Goal: Task Accomplishment & Management: Complete application form

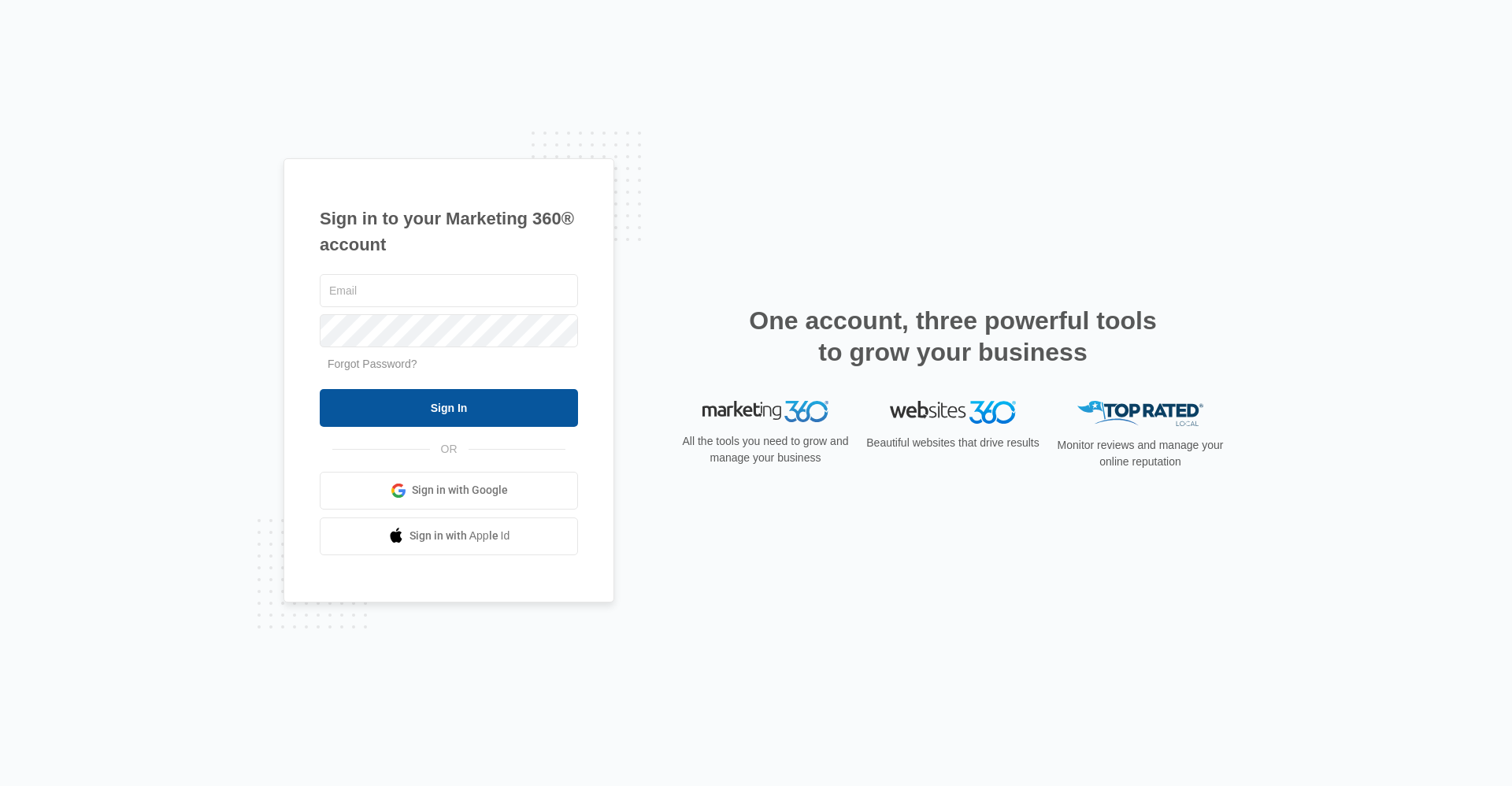
type input "[EMAIL_ADDRESS][DOMAIN_NAME]"
click at [396, 413] on input "Sign In" at bounding box center [449, 407] width 258 height 37
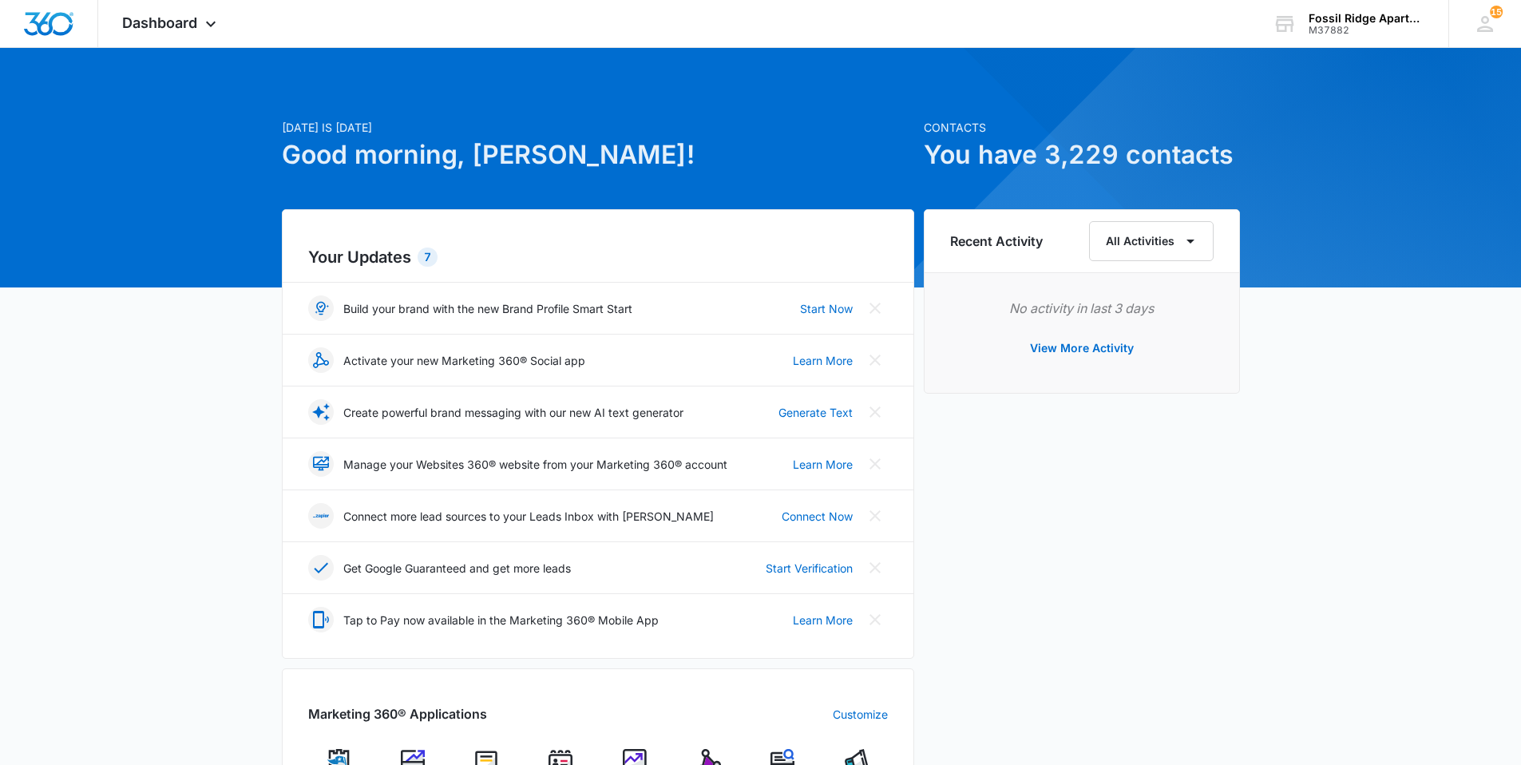
click at [552, 759] on img at bounding box center [560, 761] width 24 height 24
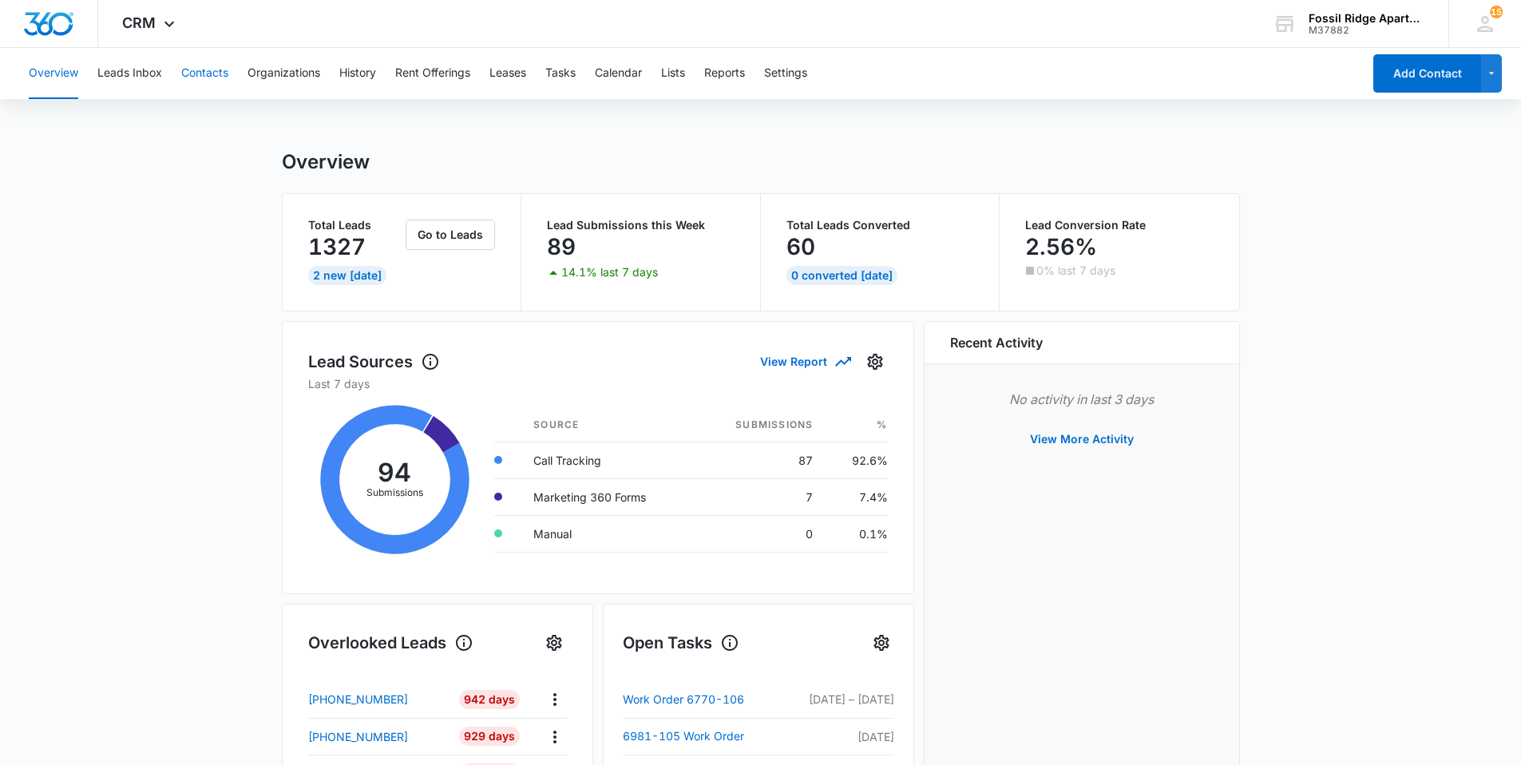
drag, startPoint x: 192, startPoint y: 69, endPoint x: 207, endPoint y: 76, distance: 15.7
click at [192, 70] on button "Contacts" at bounding box center [204, 73] width 47 height 51
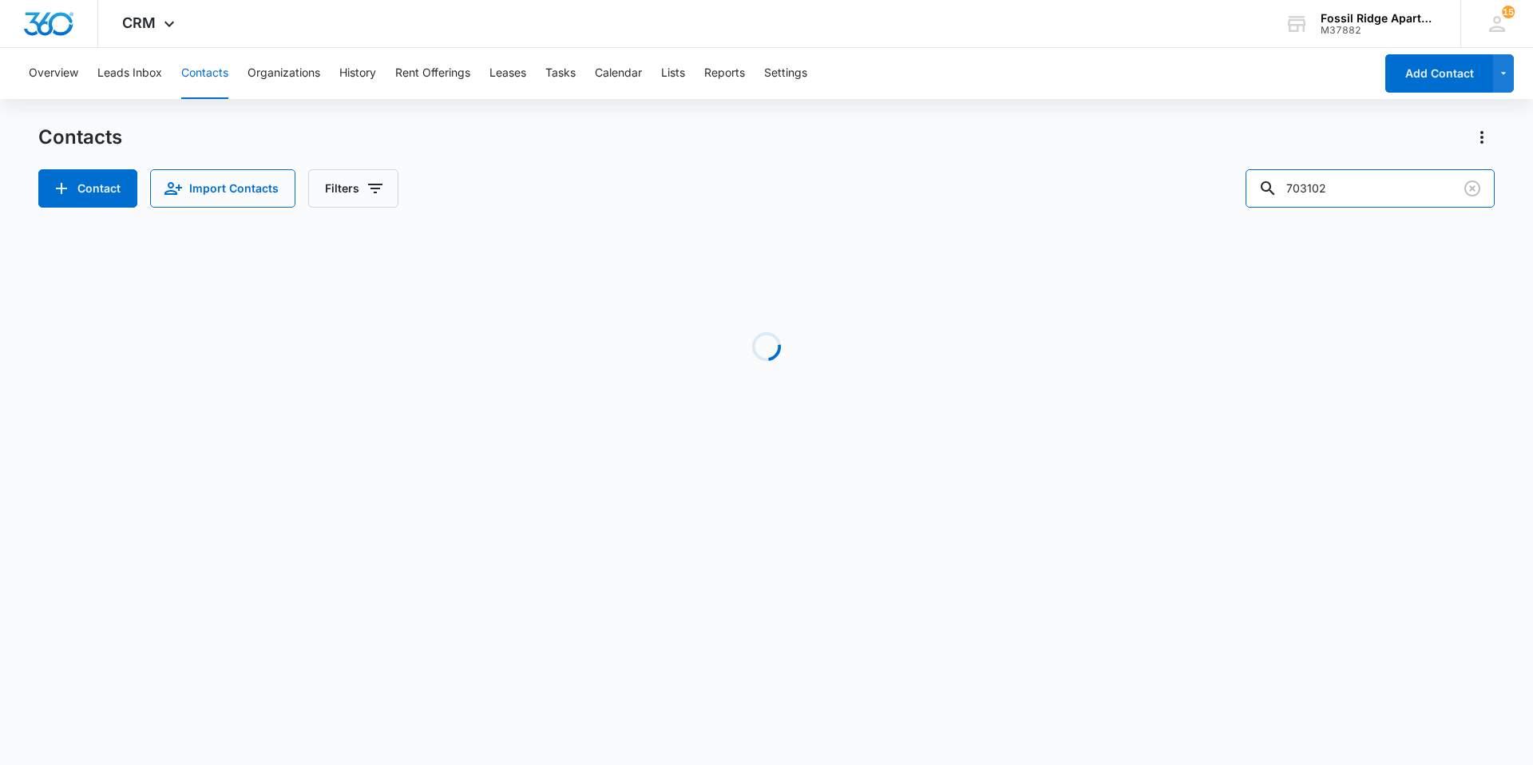
drag, startPoint x: 1372, startPoint y: 195, endPoint x: 1242, endPoint y: 202, distance: 130.3
click at [1242, 201] on div "Contact Import Contacts Filters 703102" at bounding box center [766, 188] width 1456 height 38
type input "900204"
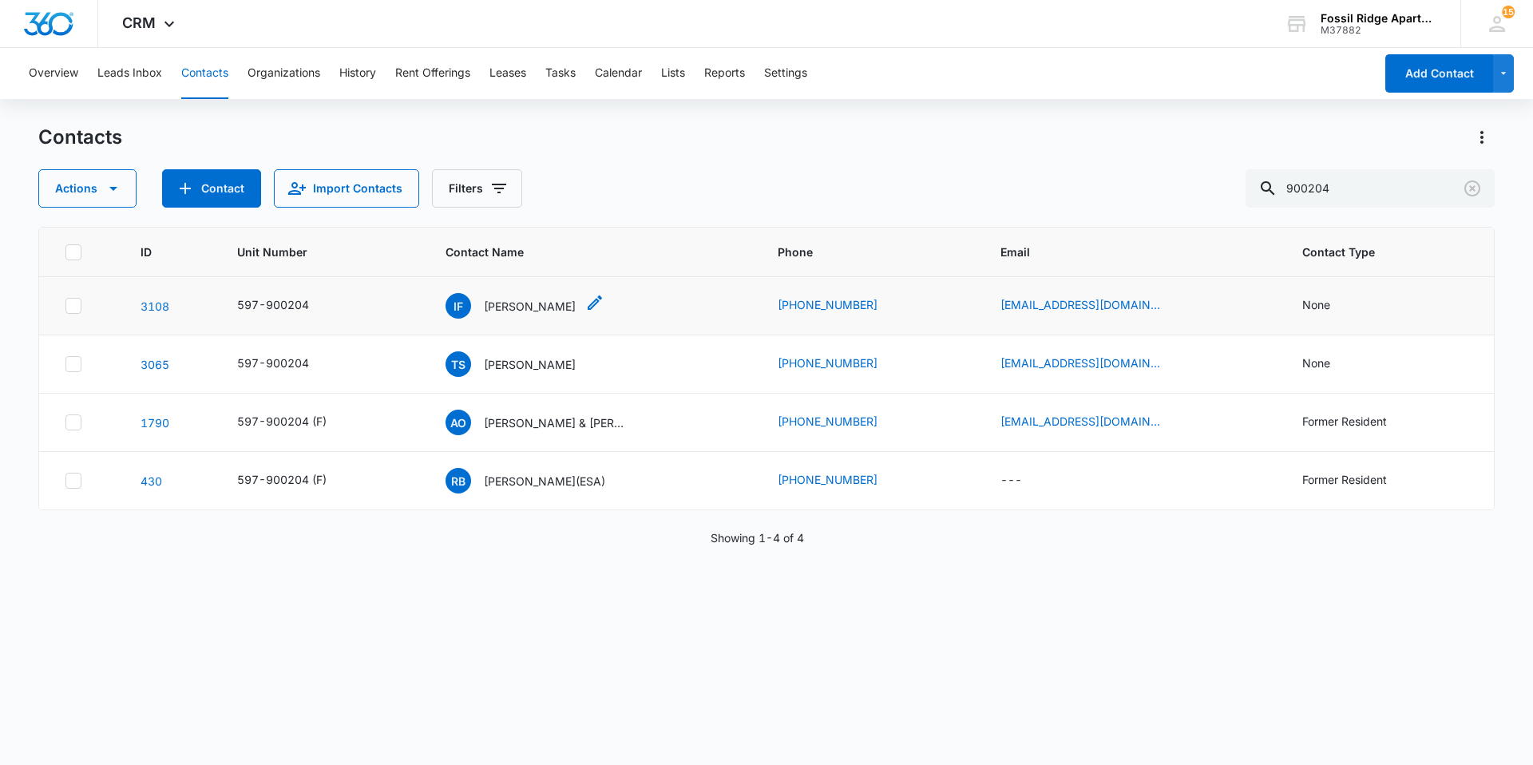
click at [504, 312] on p "[PERSON_NAME]" at bounding box center [530, 306] width 92 height 17
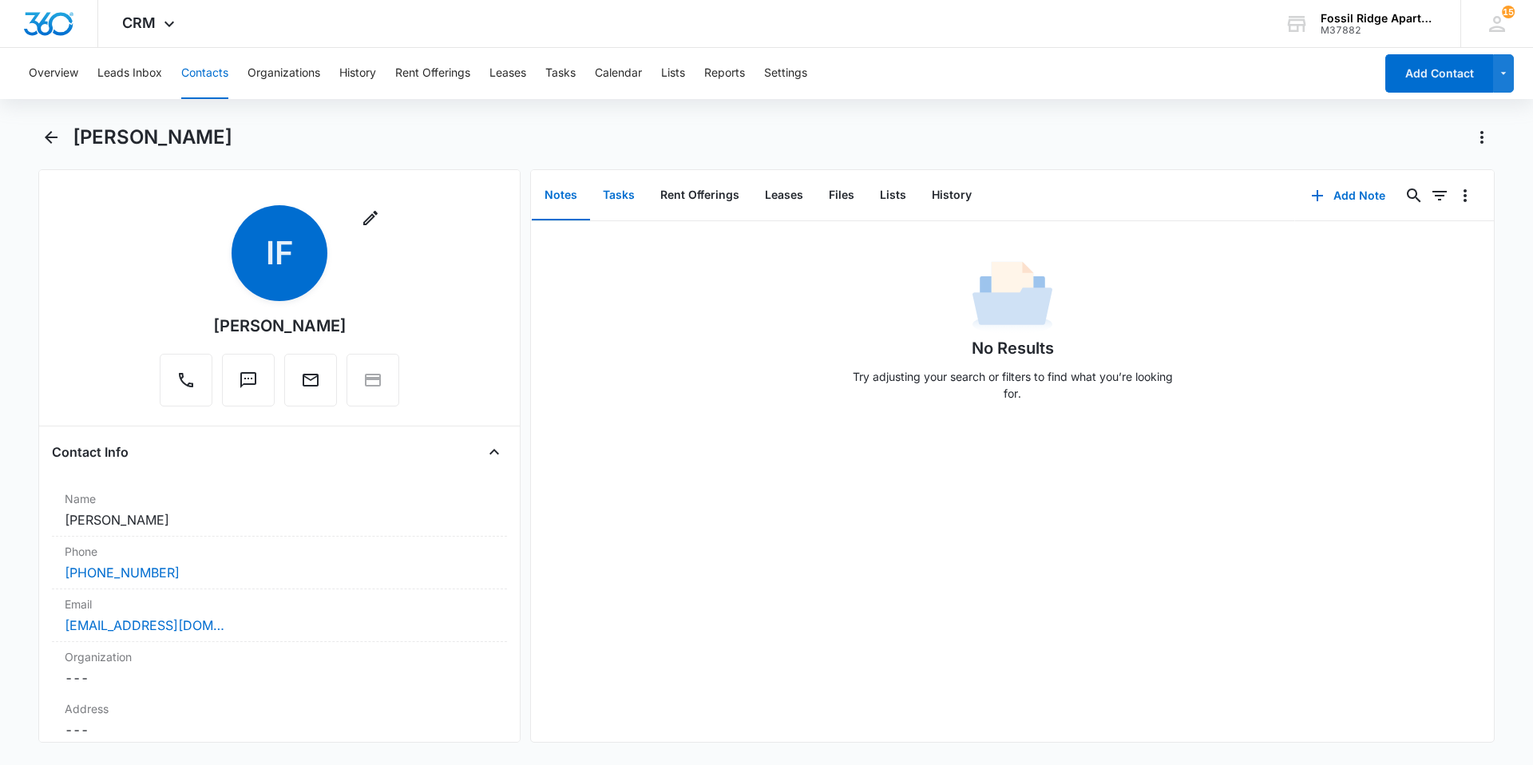
click at [611, 193] on button "Tasks" at bounding box center [618, 195] width 57 height 49
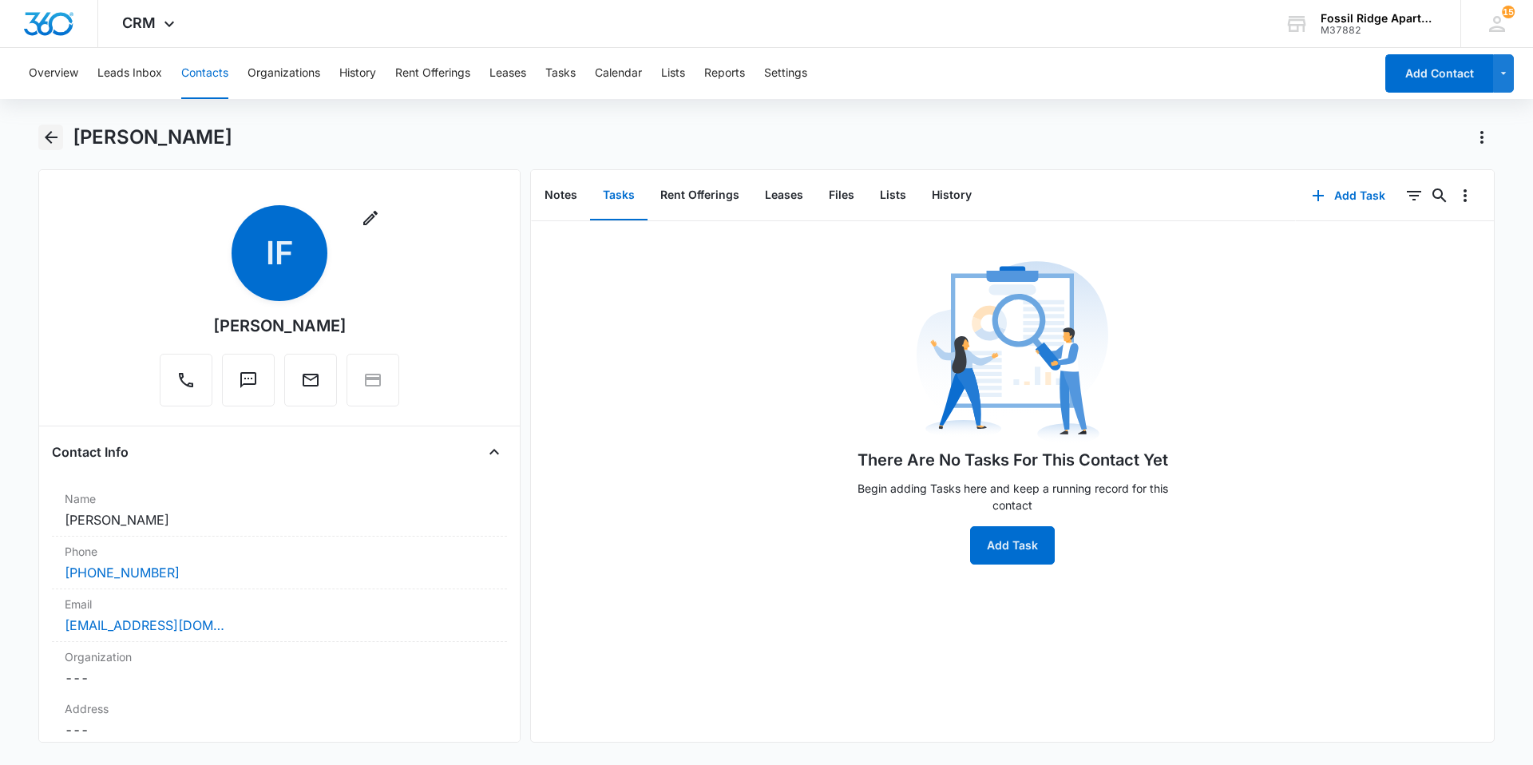
click at [50, 136] on icon "Back" at bounding box center [51, 137] width 19 height 19
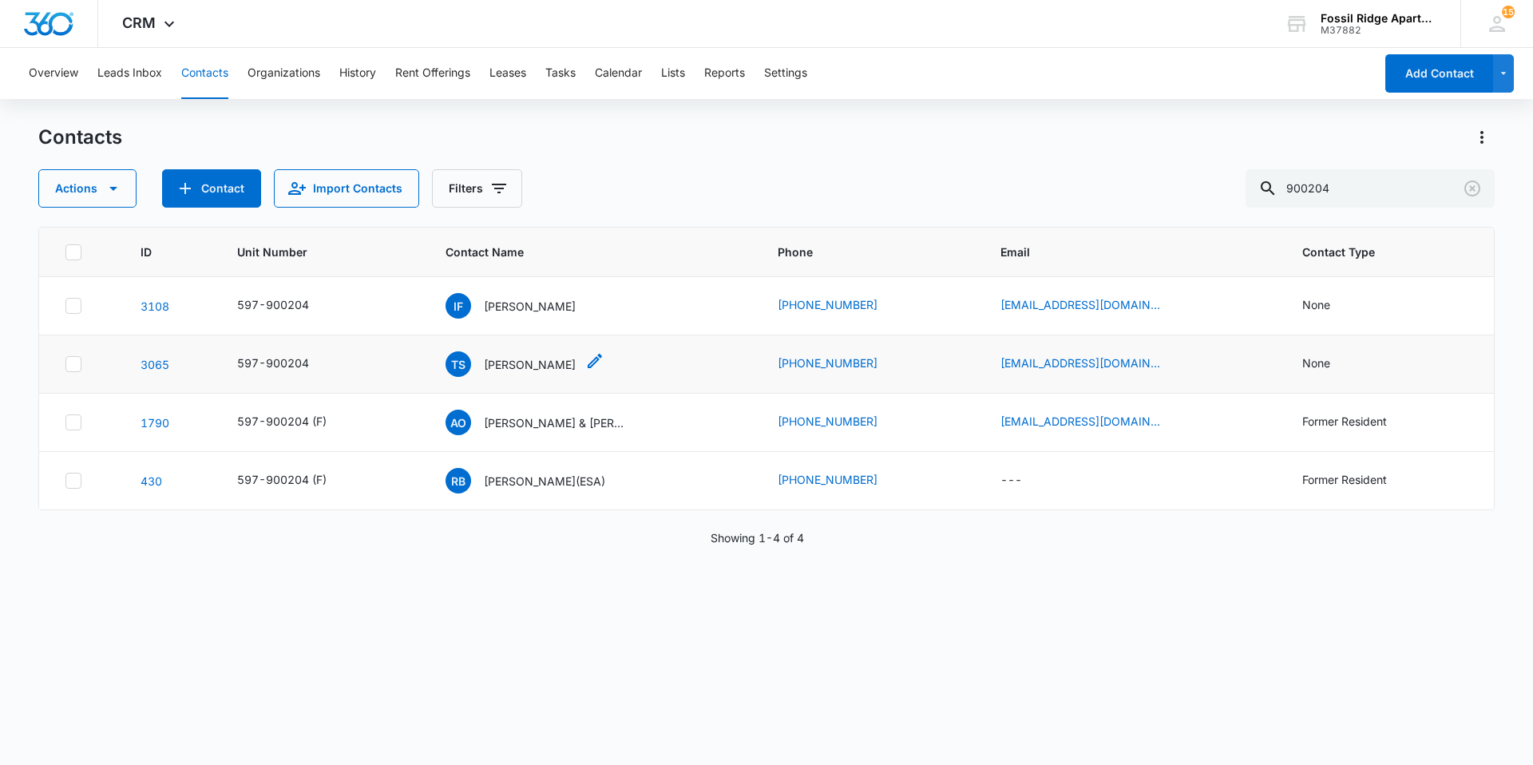
click at [516, 364] on p "[PERSON_NAME]" at bounding box center [530, 364] width 92 height 17
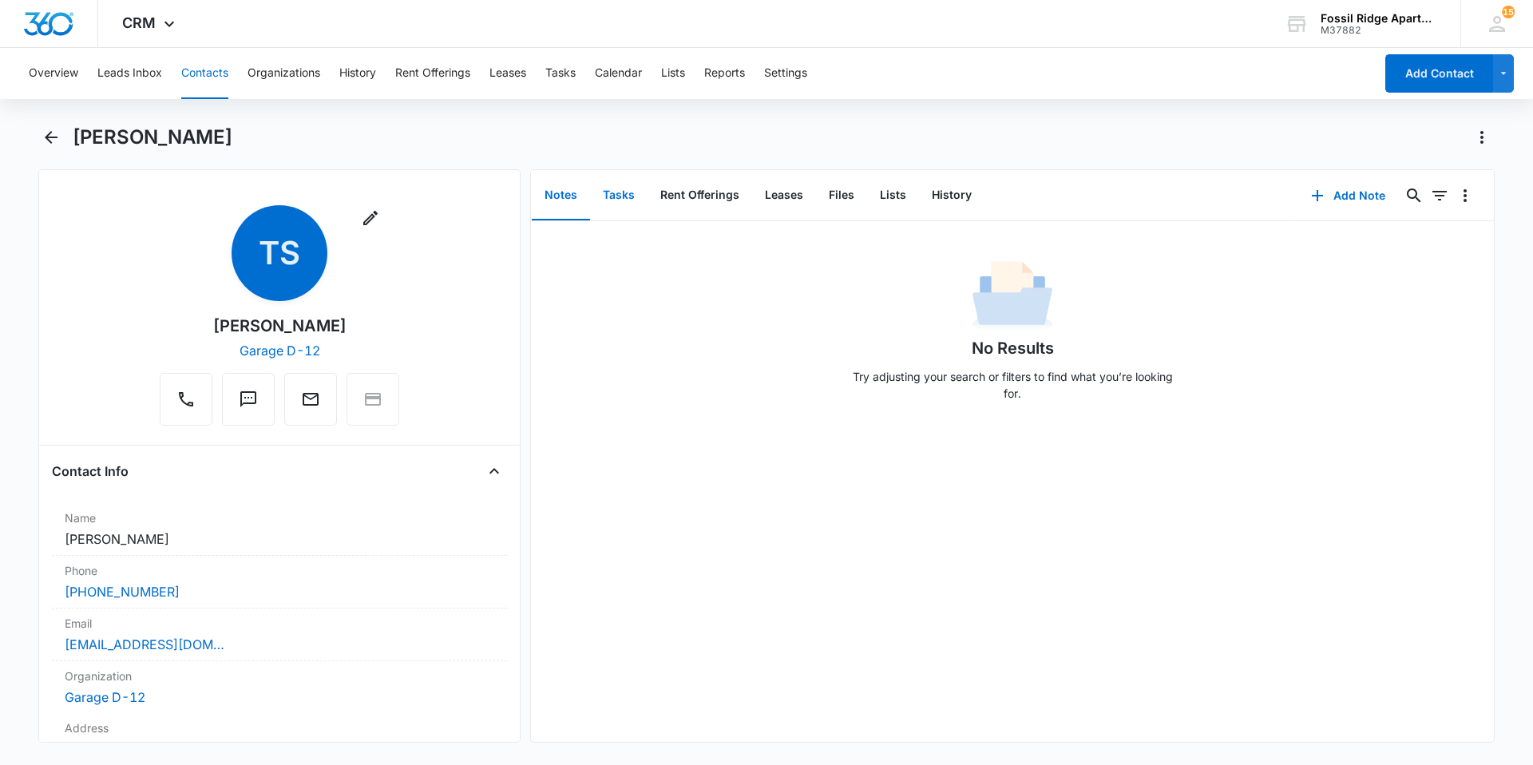
click at [613, 197] on button "Tasks" at bounding box center [618, 195] width 57 height 49
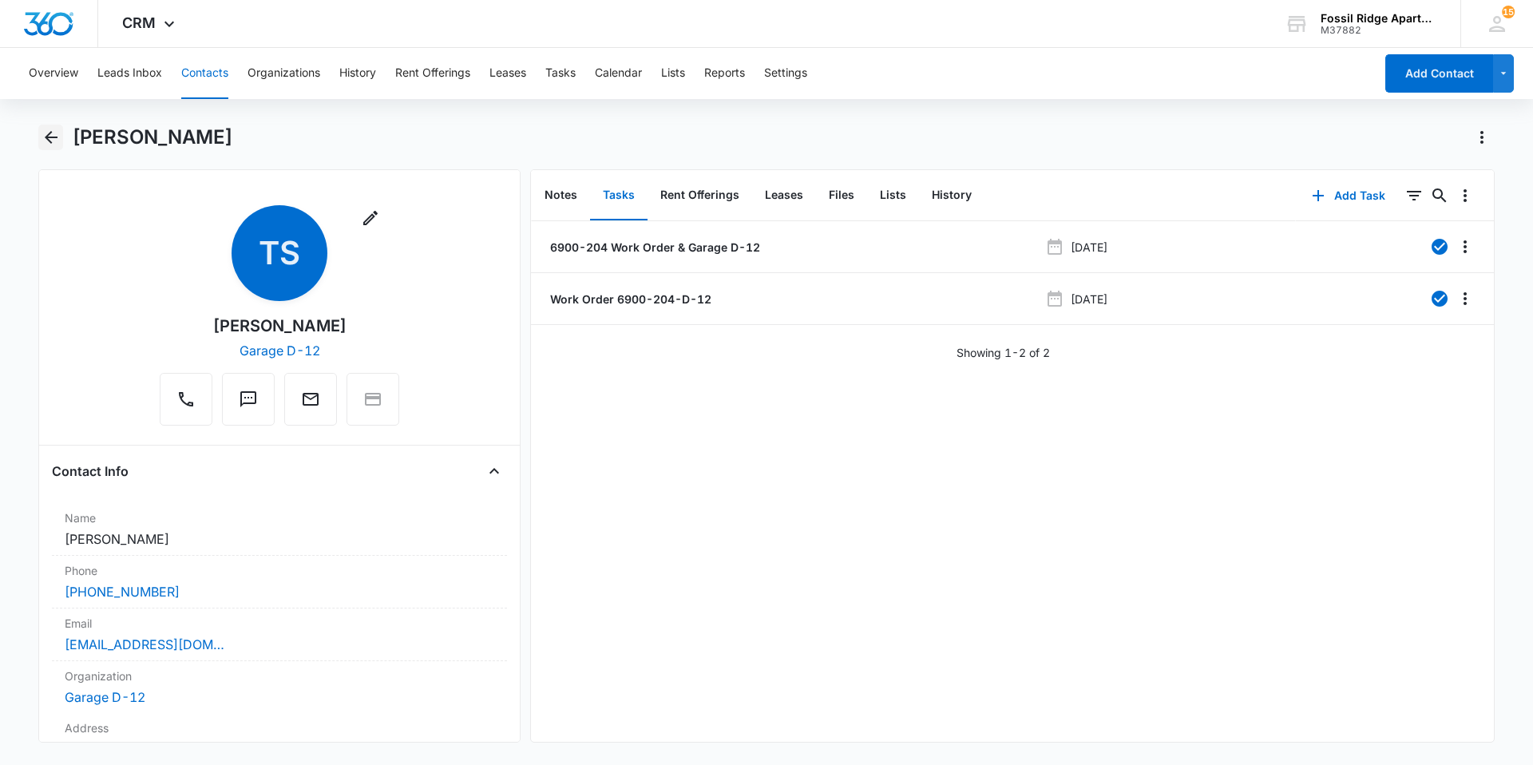
click at [49, 138] on icon "Back" at bounding box center [51, 137] width 13 height 13
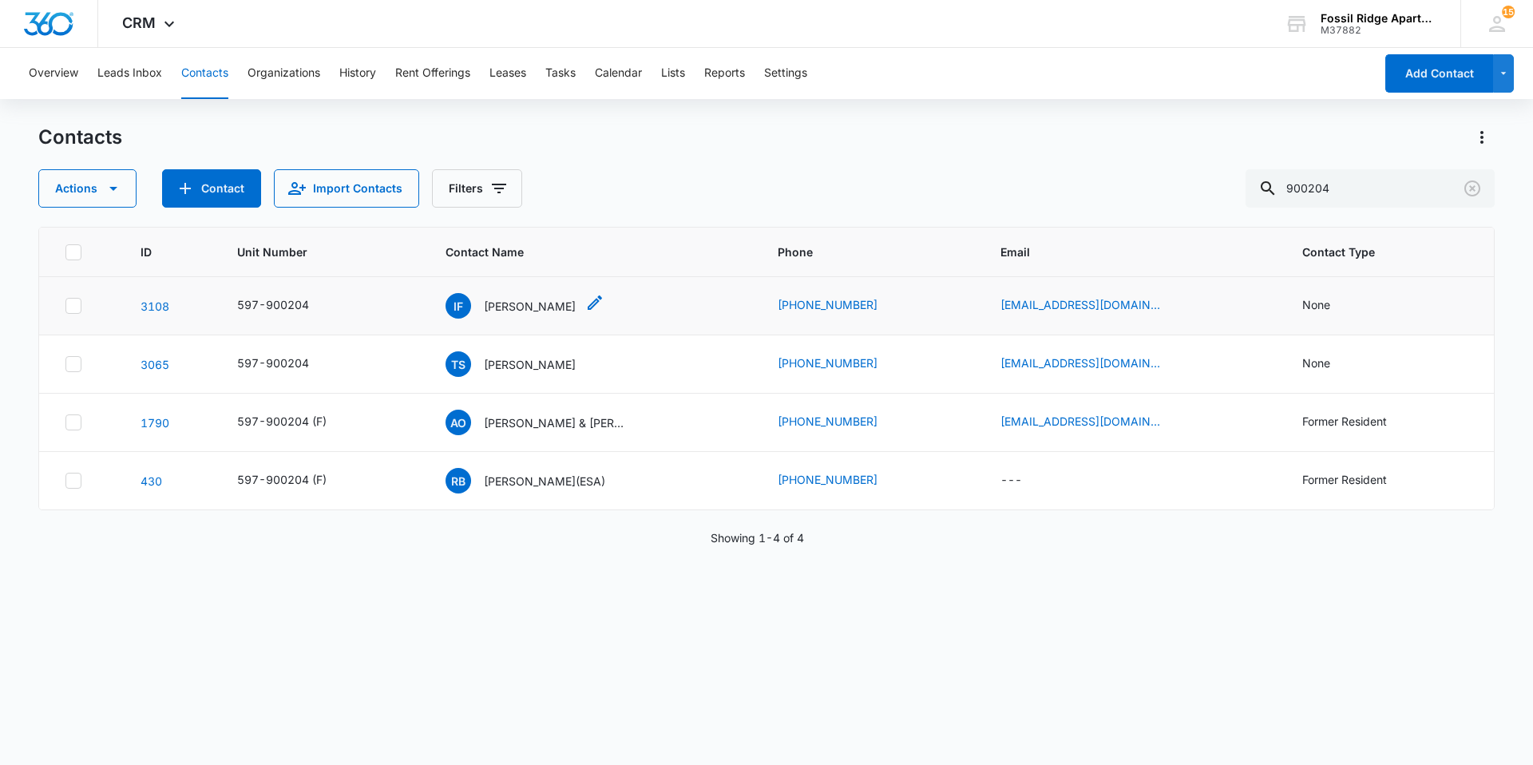
click at [505, 306] on p "[PERSON_NAME]" at bounding box center [530, 306] width 92 height 17
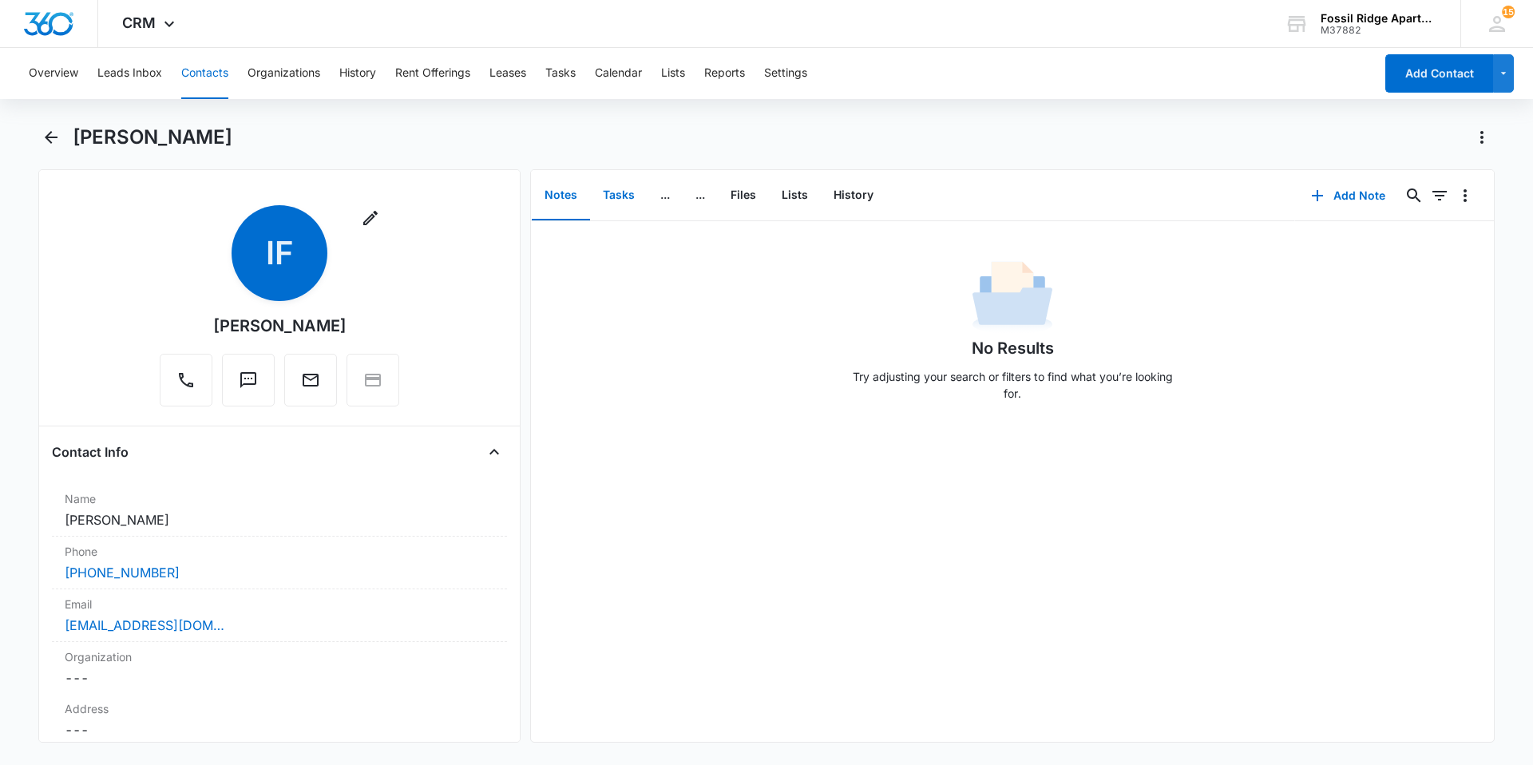
click at [609, 192] on button "Tasks" at bounding box center [618, 195] width 57 height 49
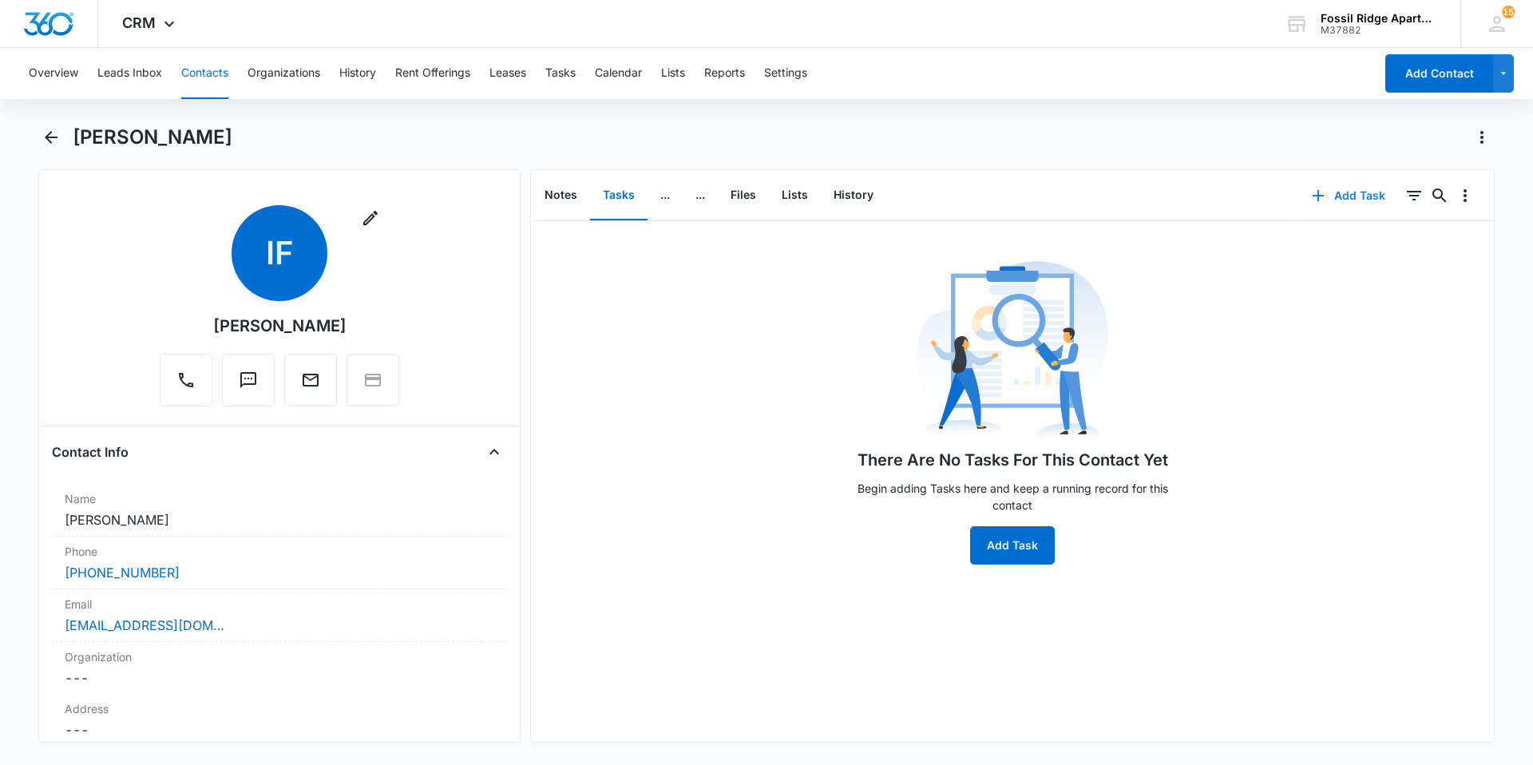
click at [1308, 196] on icon "button" at bounding box center [1317, 195] width 19 height 19
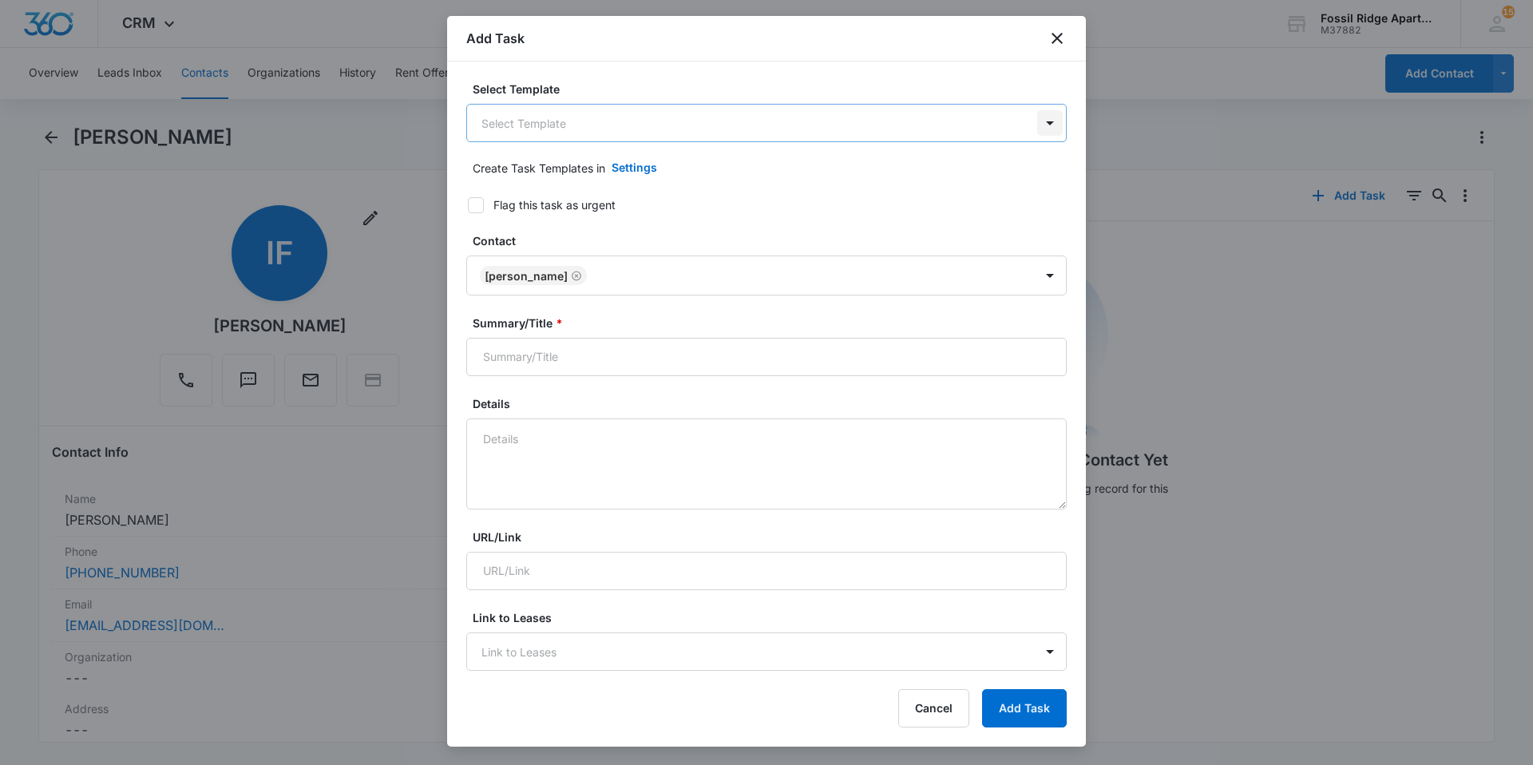
click at [1034, 122] on body "CRM Apps Reputation Websites Forms CRM Email Social Content Ads Intelligence Fi…" at bounding box center [766, 382] width 1533 height 765
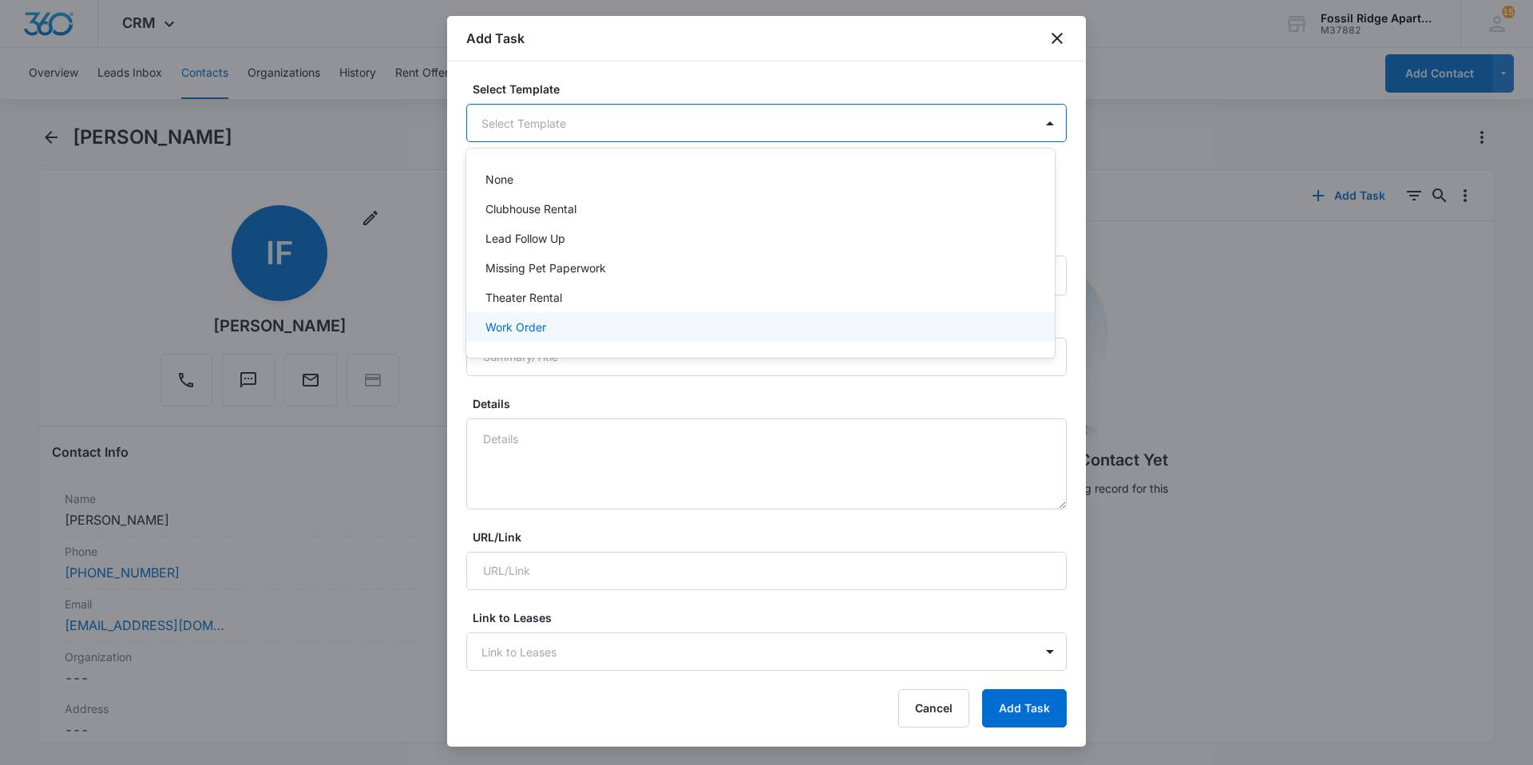
click at [504, 322] on p "Work Order" at bounding box center [515, 326] width 61 height 17
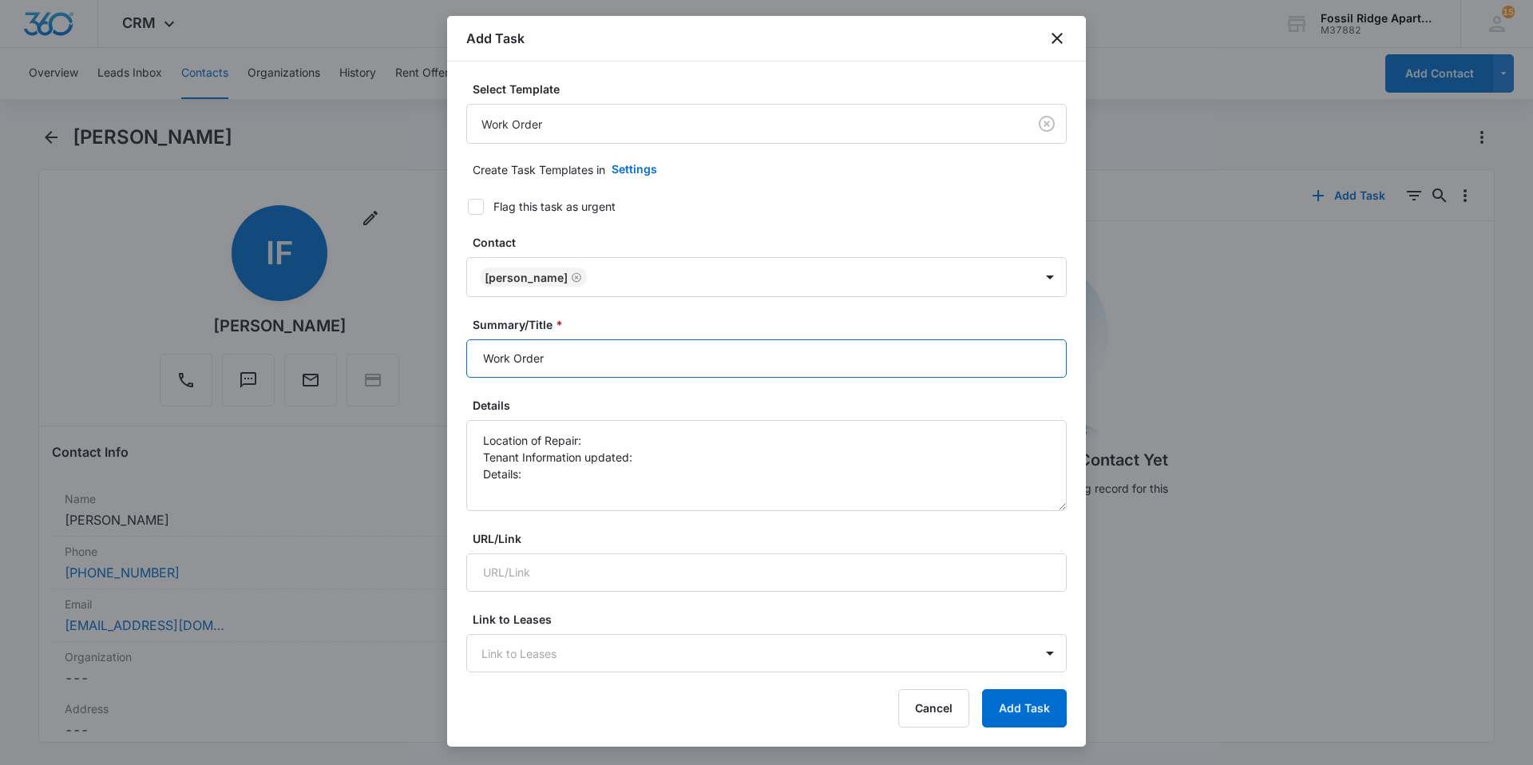
click at [647, 369] on input "Work Order" at bounding box center [766, 358] width 600 height 38
type input "Work Order 6900-204"
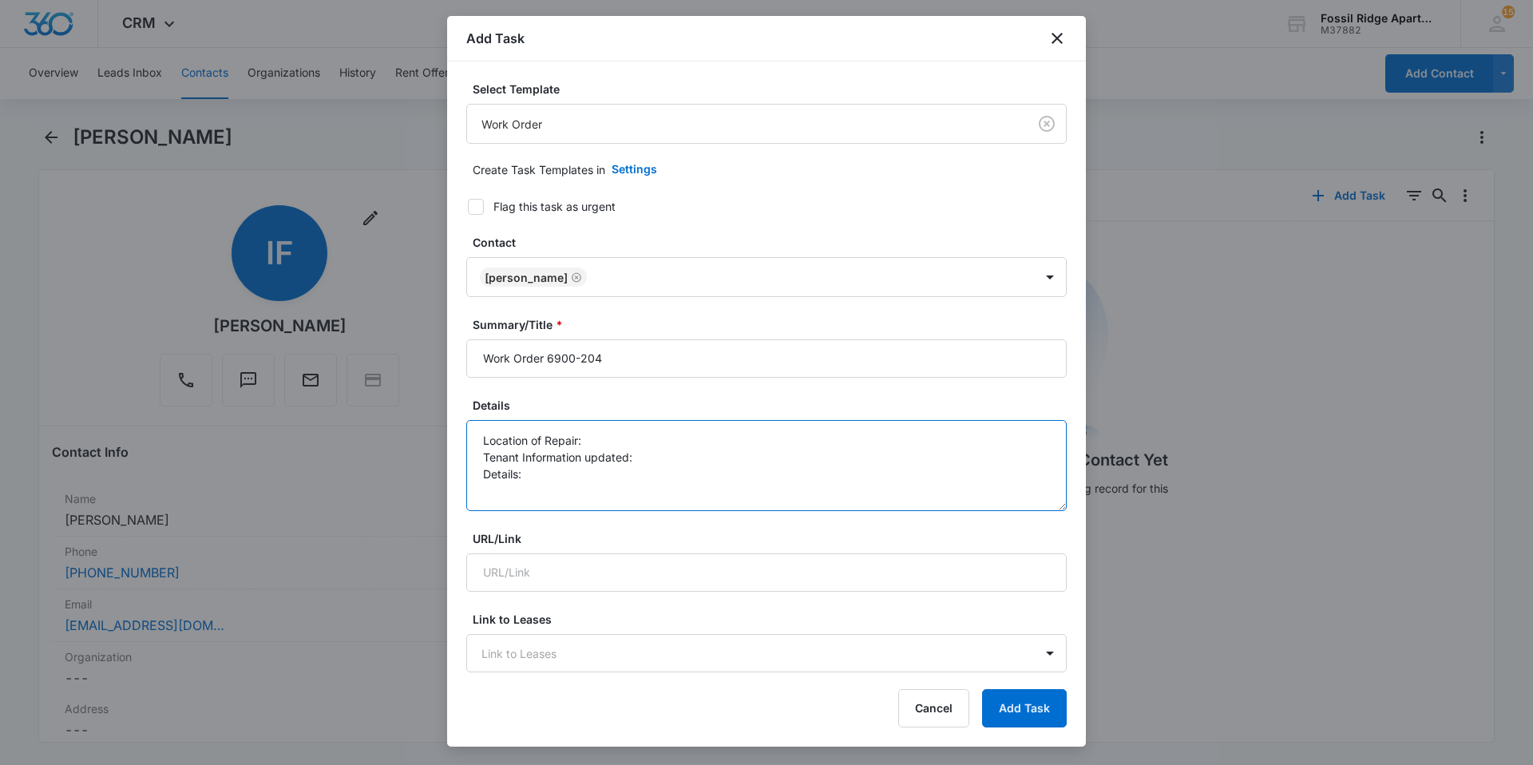
click at [603, 432] on textarea "Location of Repair: Tenant Information updated: Details:" at bounding box center [766, 465] width 600 height 91
click at [646, 456] on textarea "Location of Repair: kitchen Tenant Information updated: Details:" at bounding box center [766, 465] width 600 height 91
click at [534, 477] on textarea "Location of Repair: kitchen Tenant Information updated: yes Details:" at bounding box center [766, 465] width 600 height 91
type textarea "Location of Repair: kitchen Tenant Information updated: yes Details: tenant sub…"
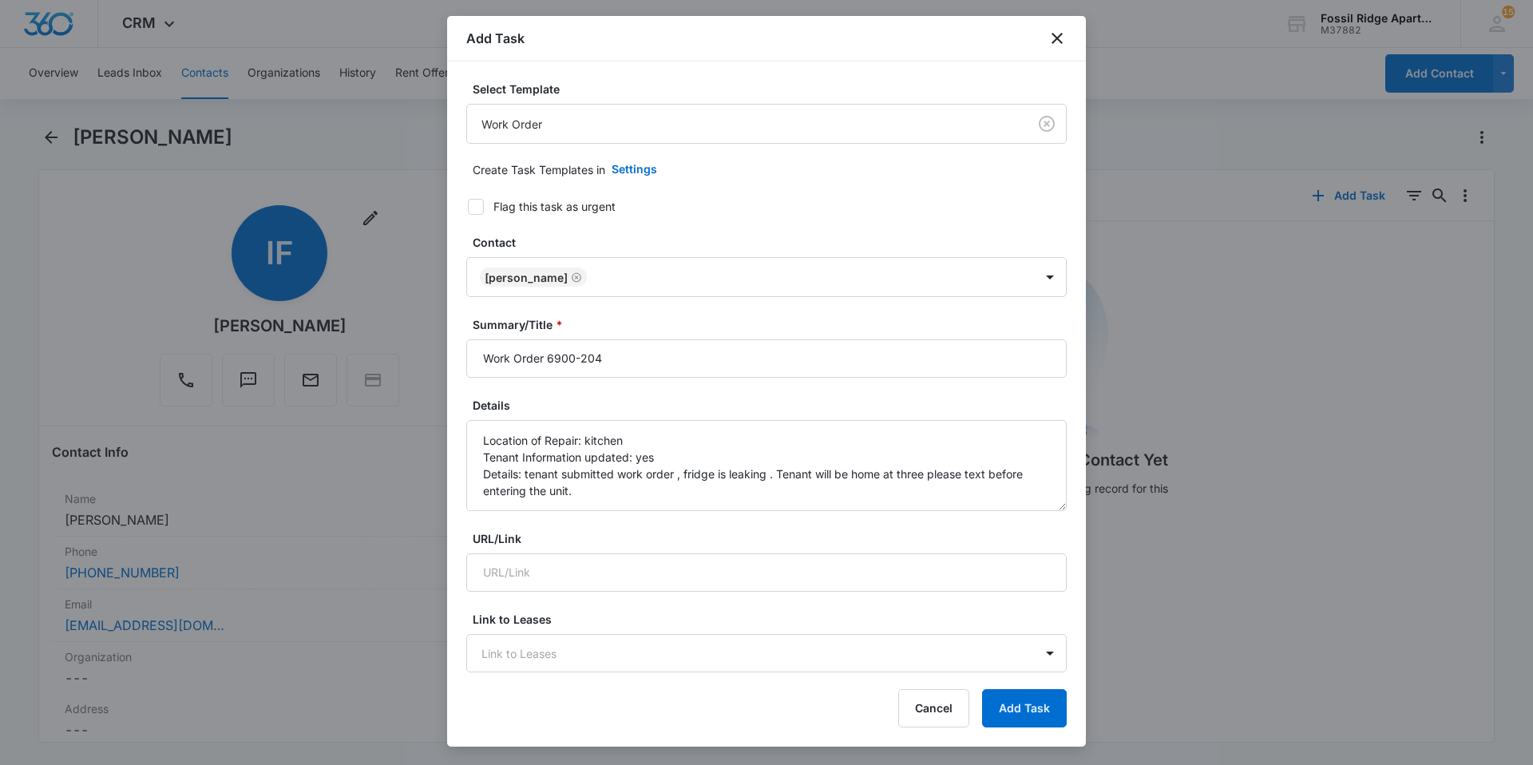
click at [475, 209] on icon at bounding box center [476, 206] width 10 height 7
click at [468, 209] on input "Flag this task as urgent" at bounding box center [462, 206] width 11 height 11
checkbox input "true"
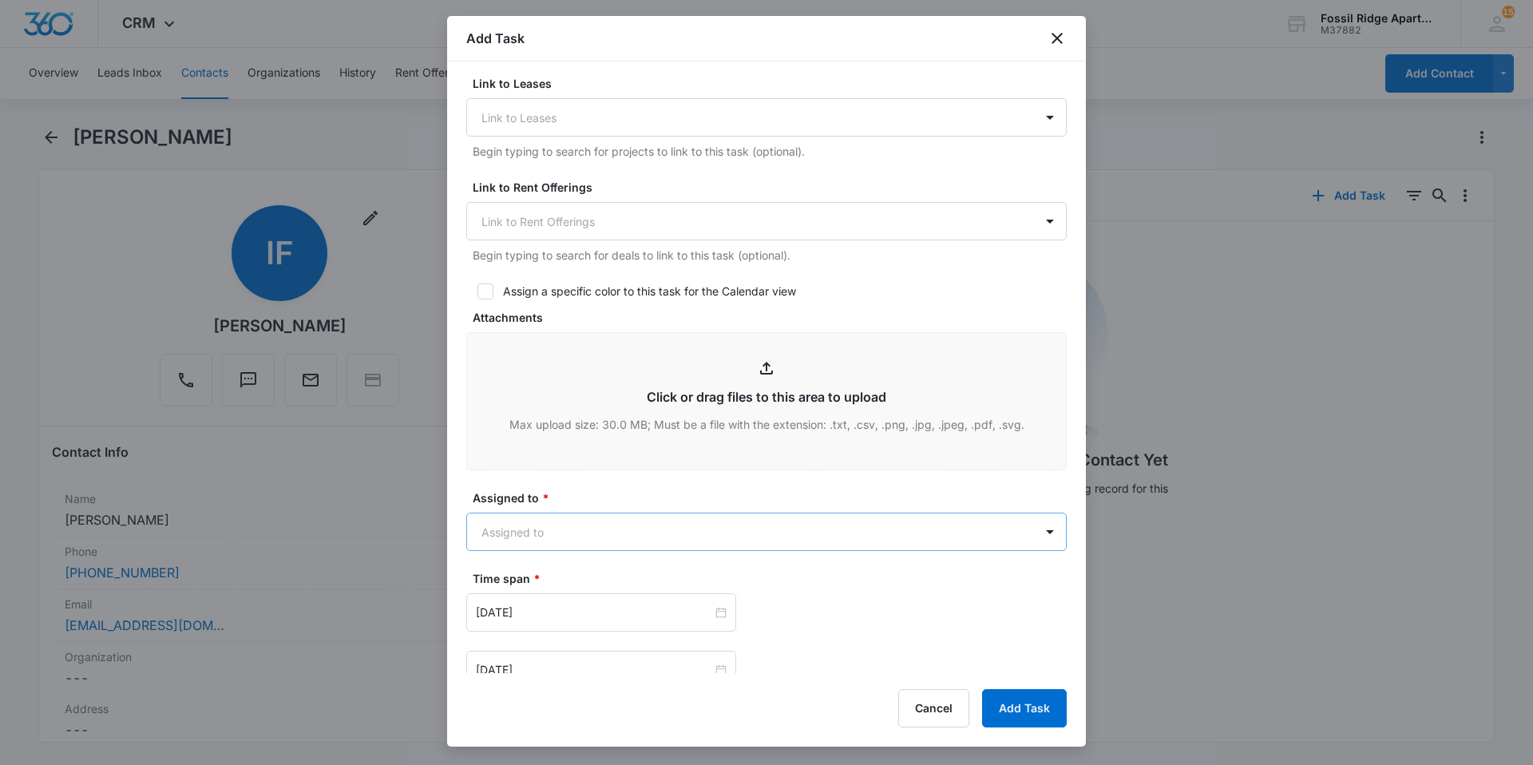
scroll to position [559, 0]
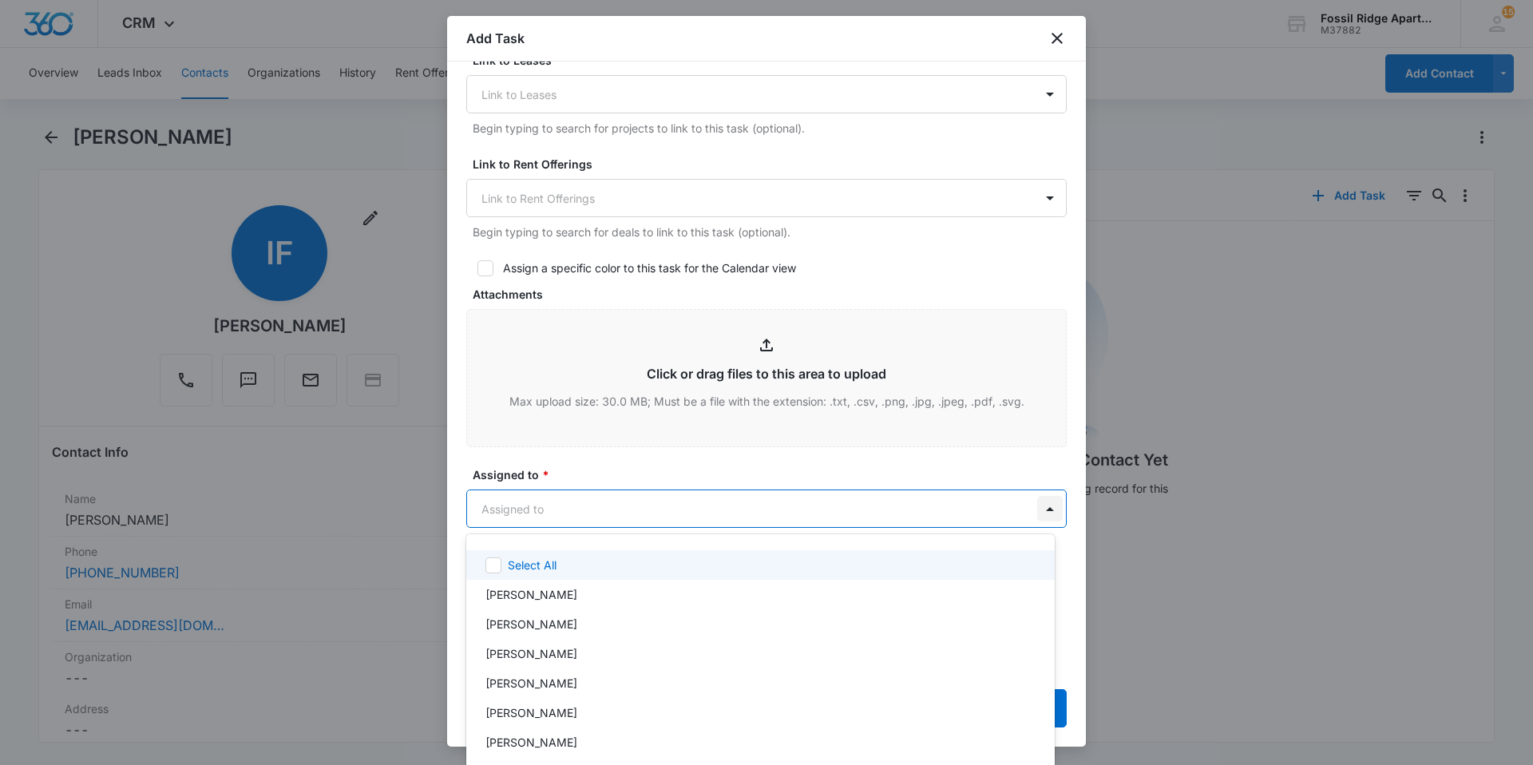
click at [1038, 508] on body "CRM Apps Reputation Websites Forms CRM Email Social Content Ads Intelligence Fi…" at bounding box center [766, 382] width 1533 height 765
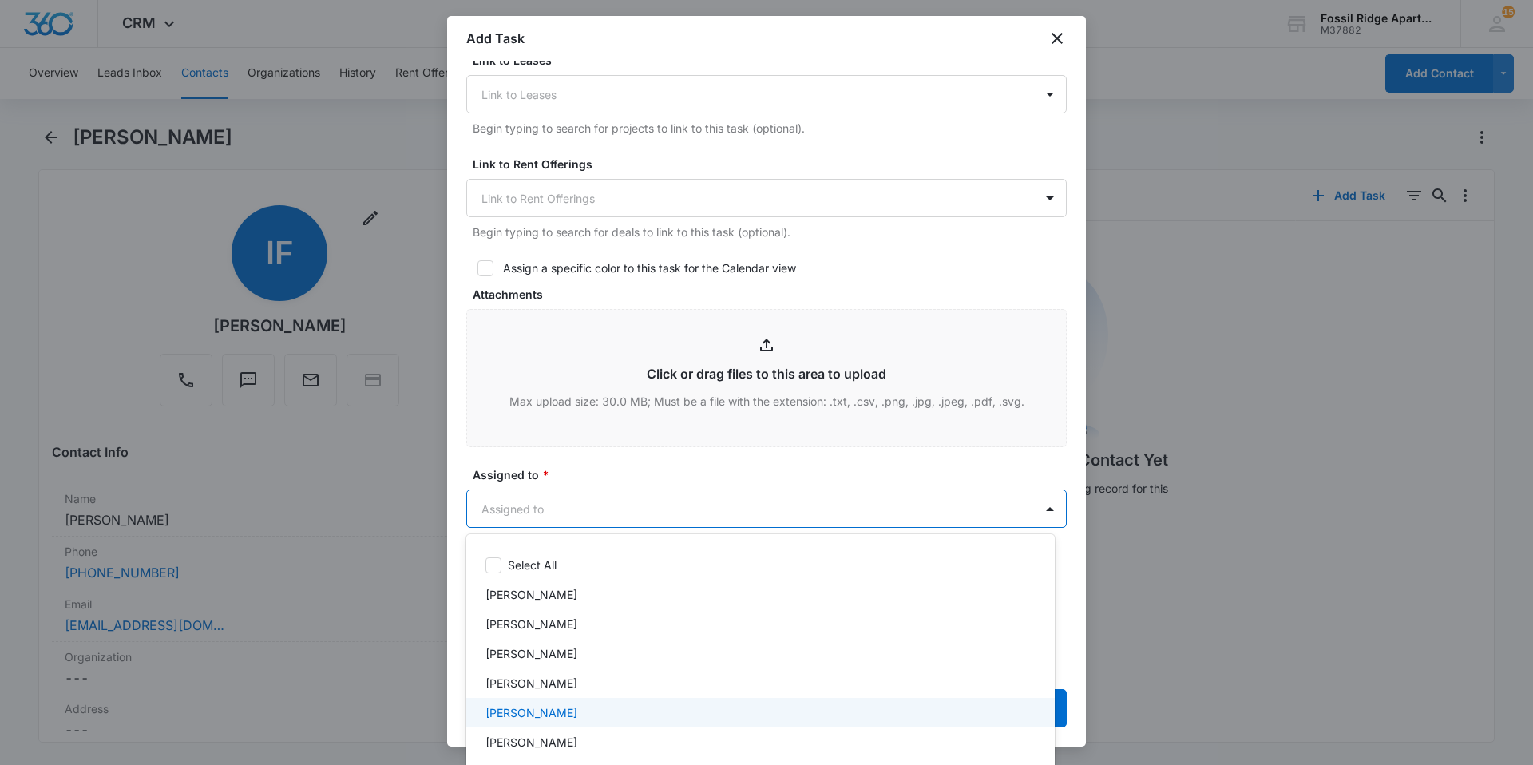
click at [511, 710] on p "[PERSON_NAME]" at bounding box center [531, 712] width 92 height 17
click at [648, 507] on div at bounding box center [766, 382] width 1533 height 765
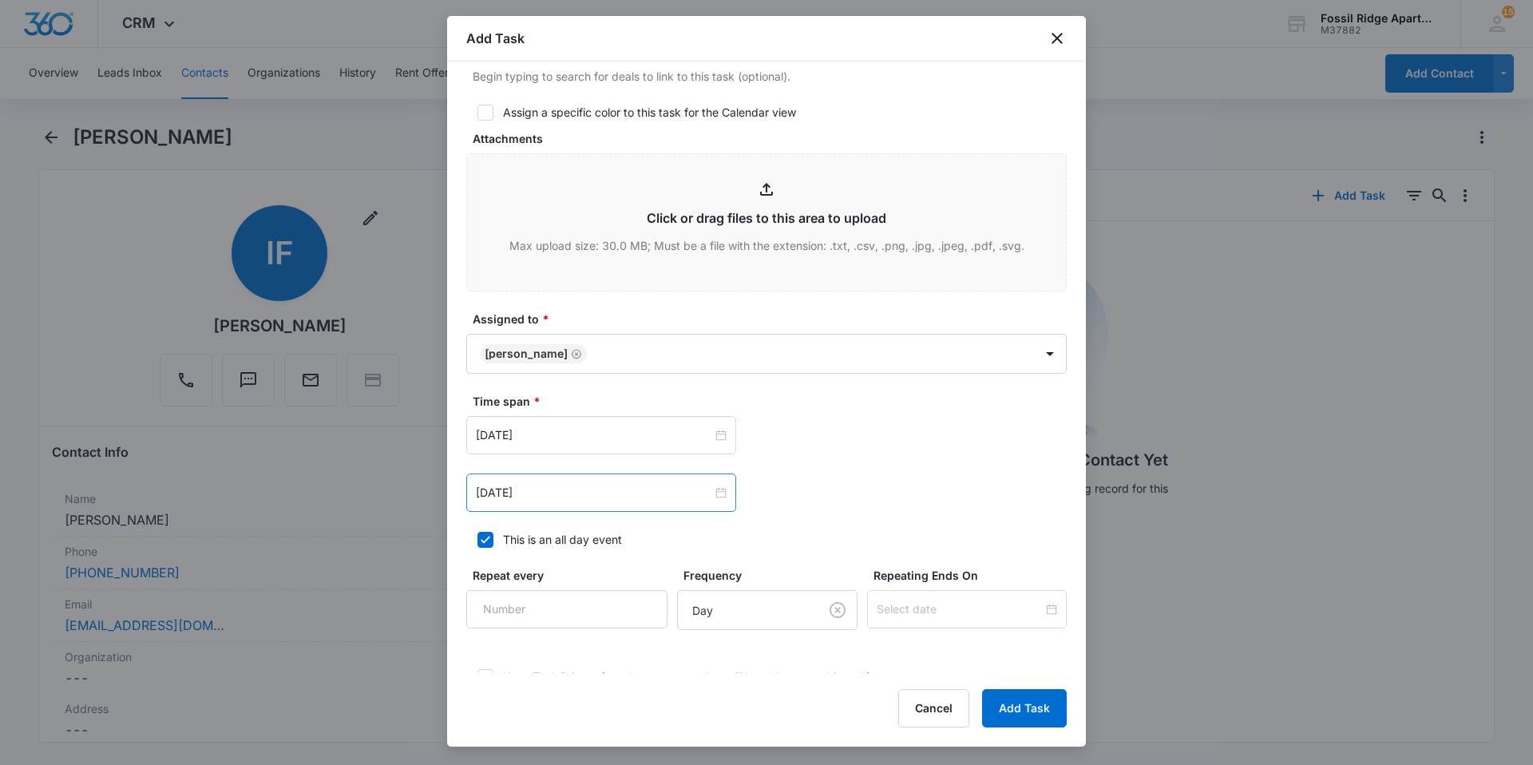
scroll to position [718, 0]
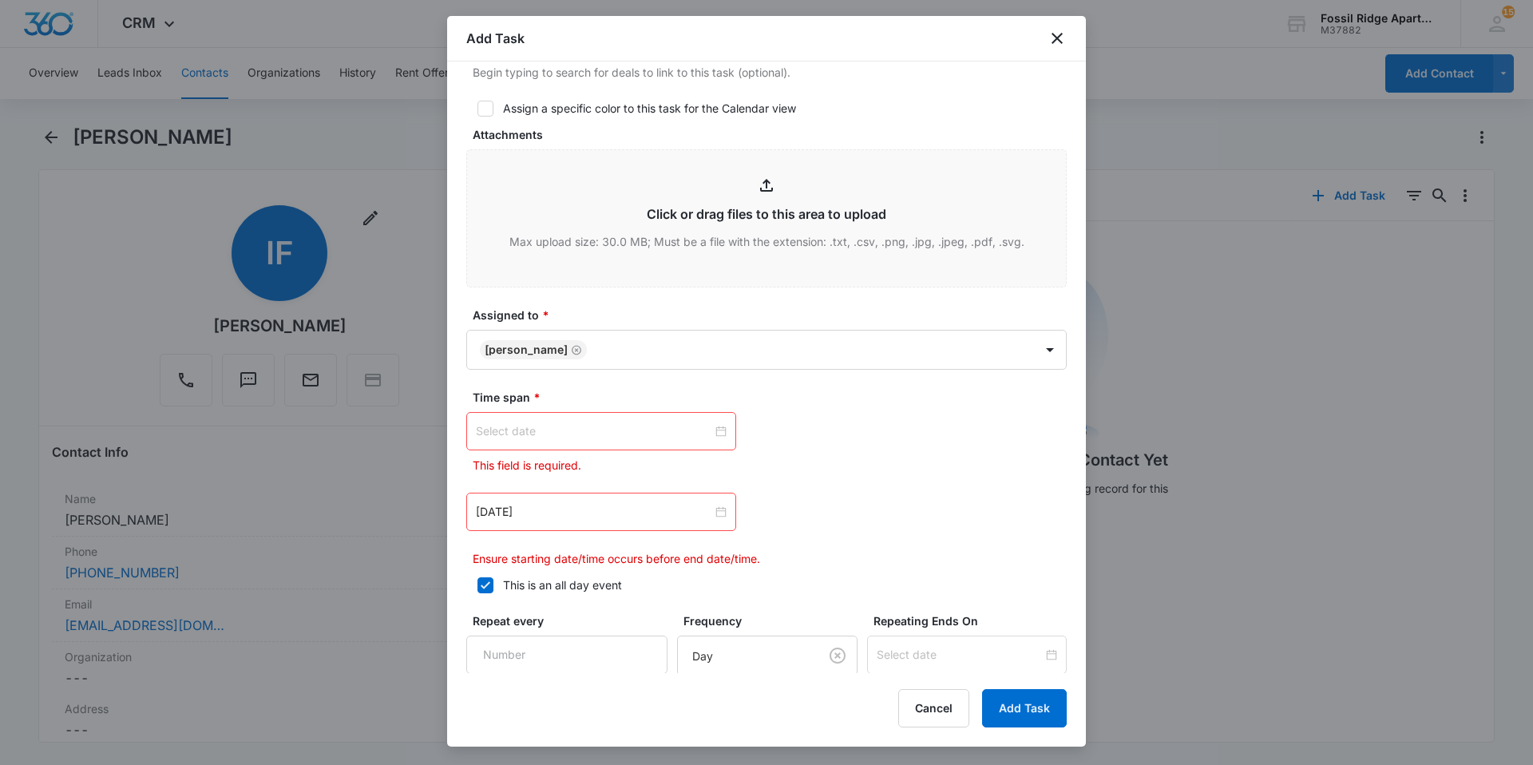
click at [715, 430] on div at bounding box center [601, 431] width 251 height 18
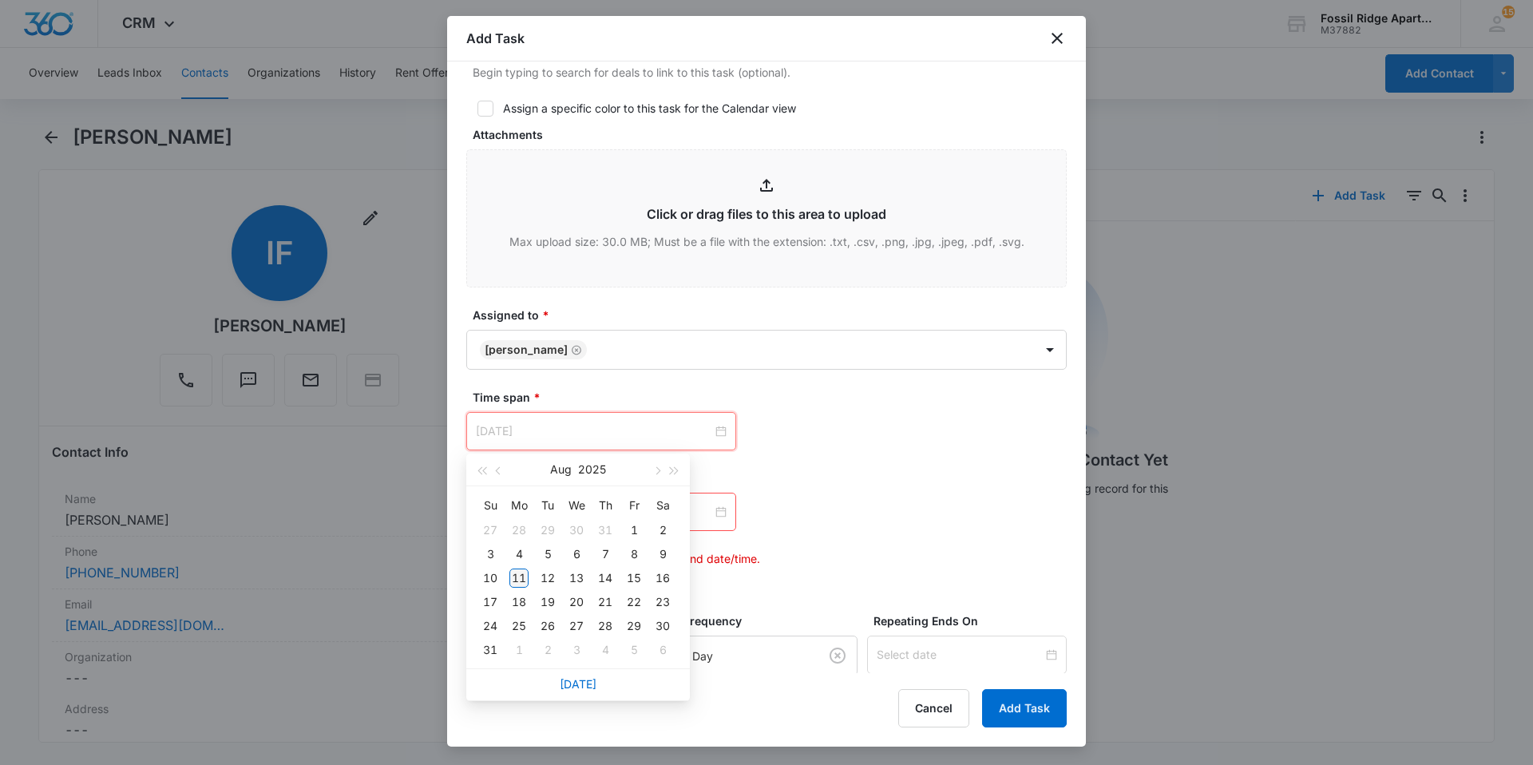
type input "[DATE]"
click at [520, 579] on div "11" at bounding box center [518, 577] width 19 height 19
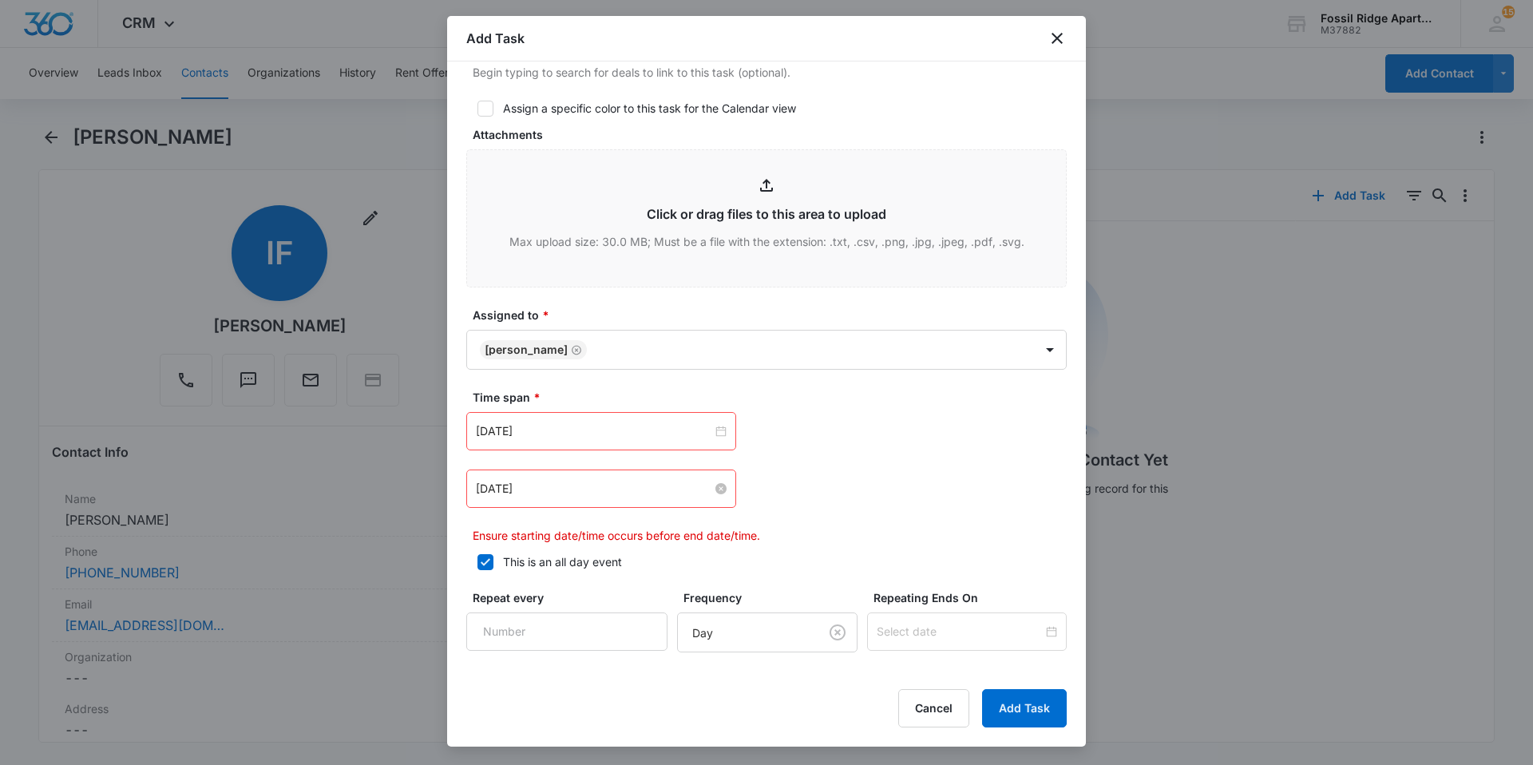
click at [721, 482] on div "[DATE]" at bounding box center [601, 489] width 251 height 18
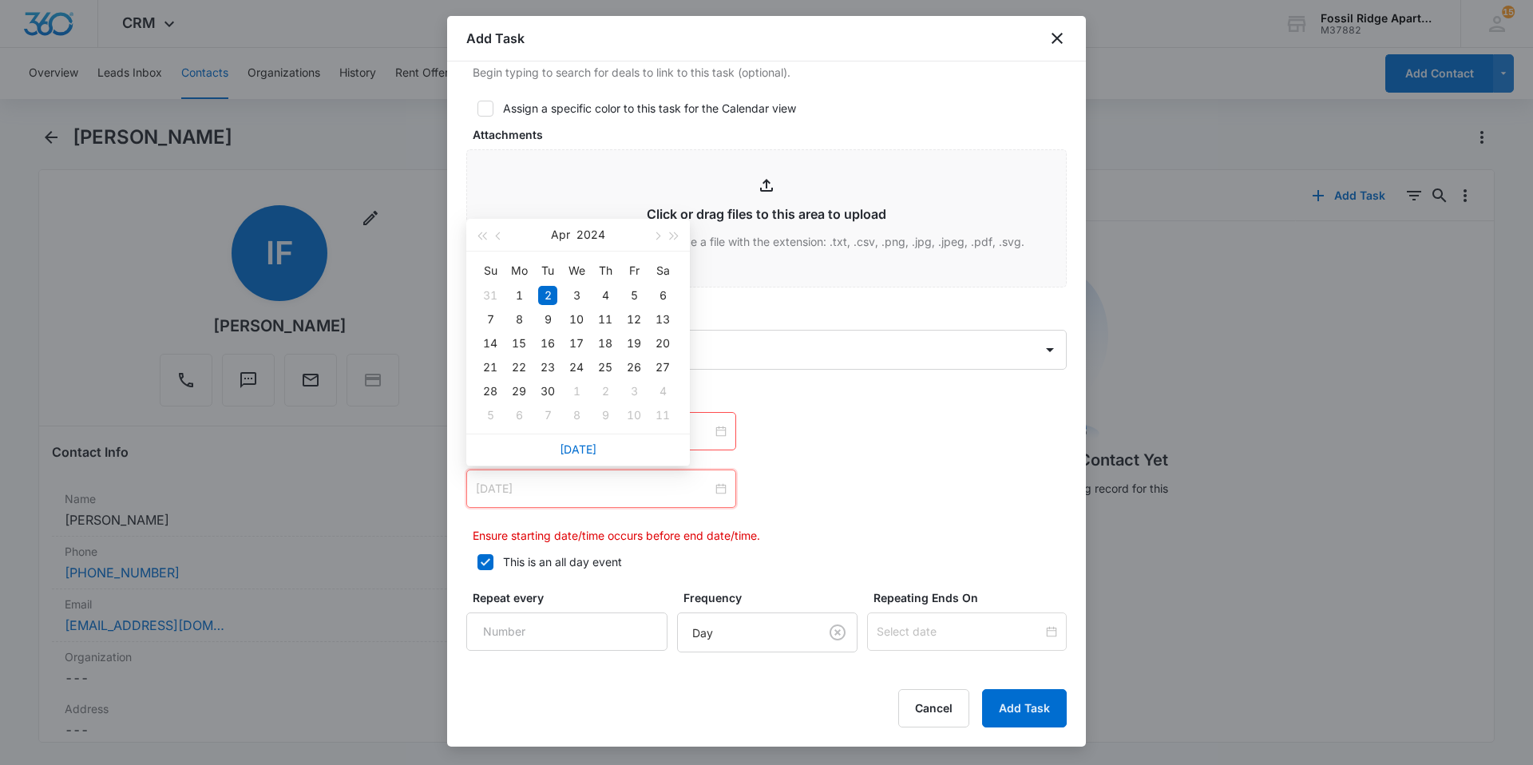
type input "[DATE]"
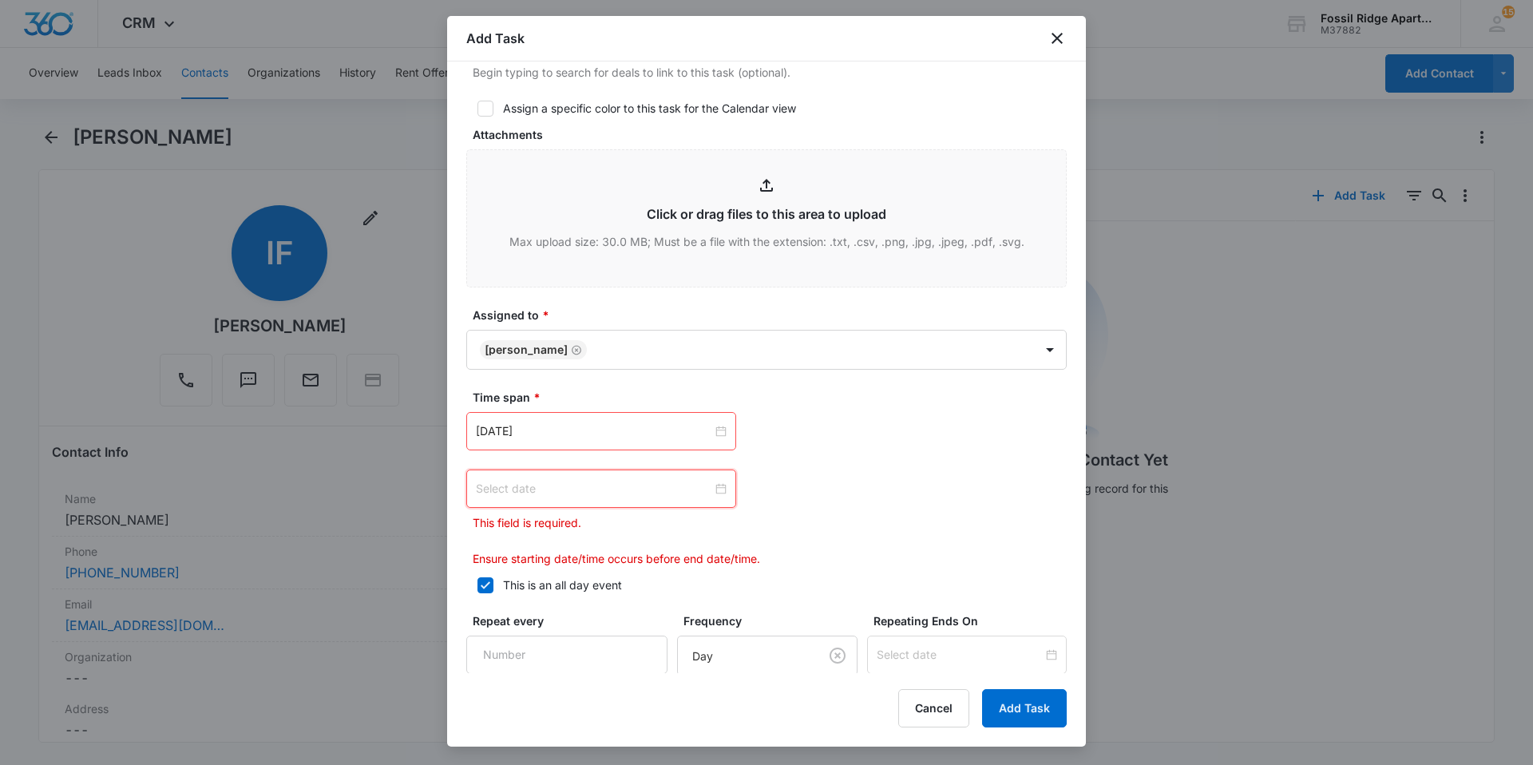
click at [717, 485] on div at bounding box center [601, 489] width 251 height 18
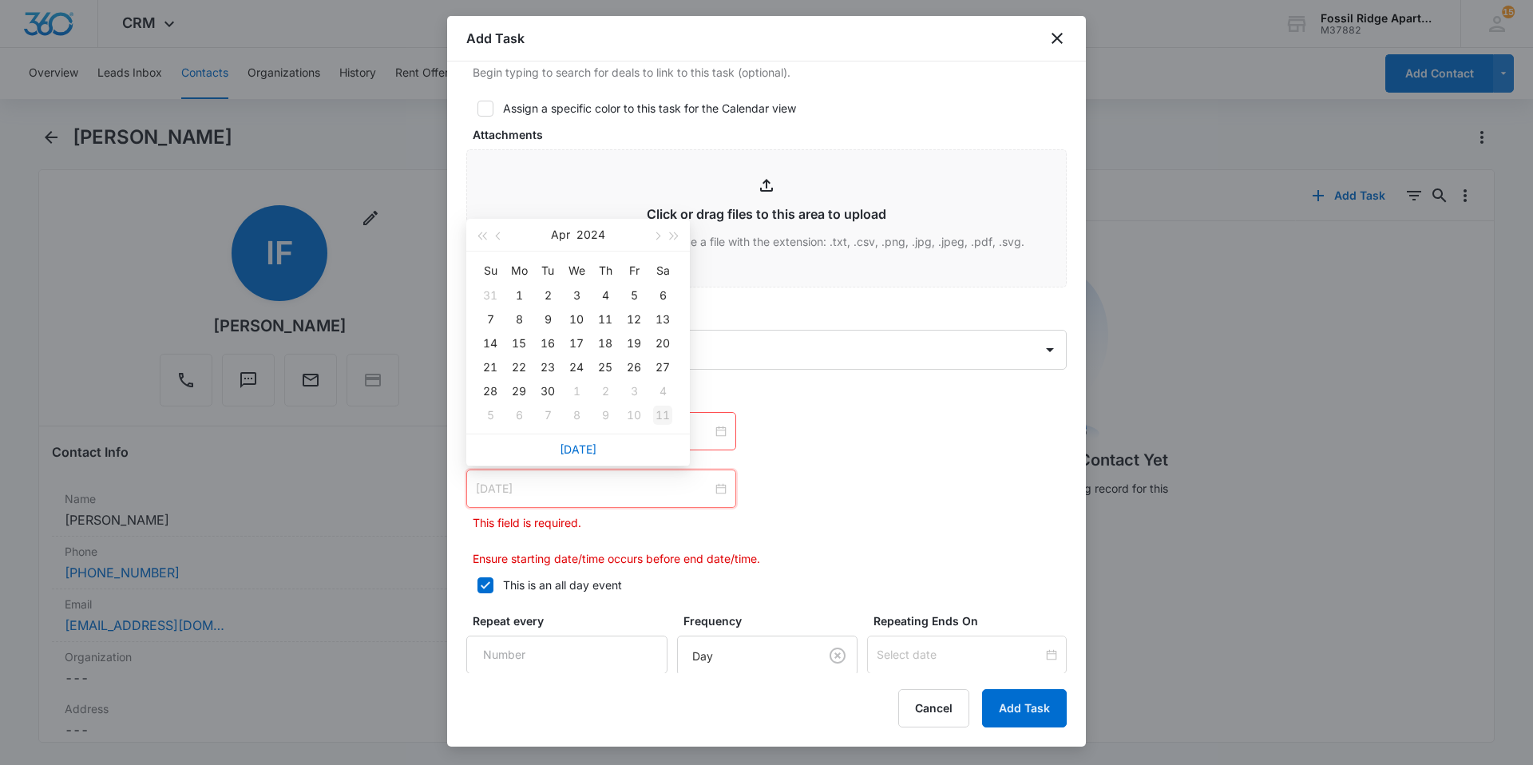
type input "[DATE]"
click at [582, 454] on link "[DATE]" at bounding box center [578, 449] width 37 height 14
type input "[DATE]"
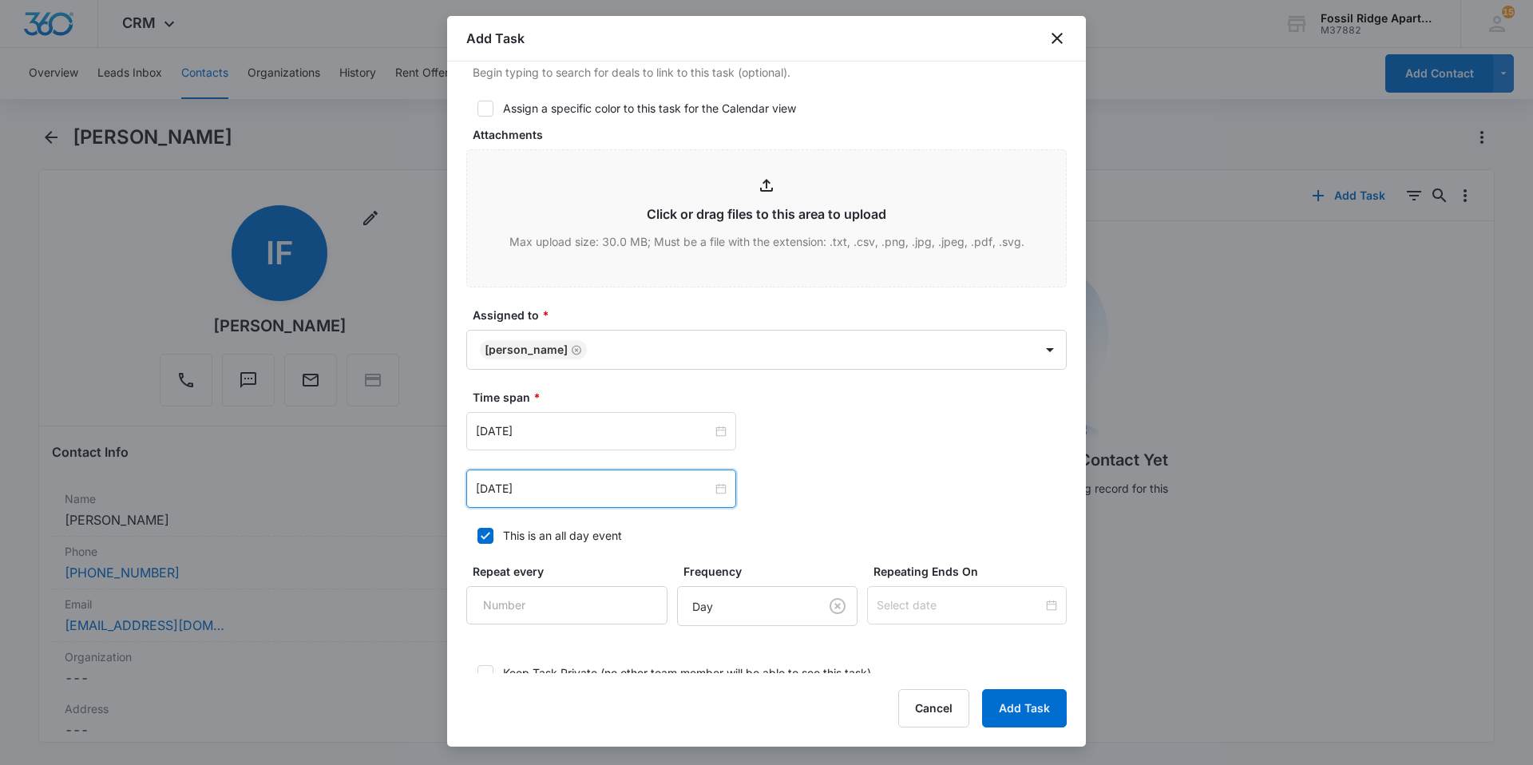
scroll to position [826, 0]
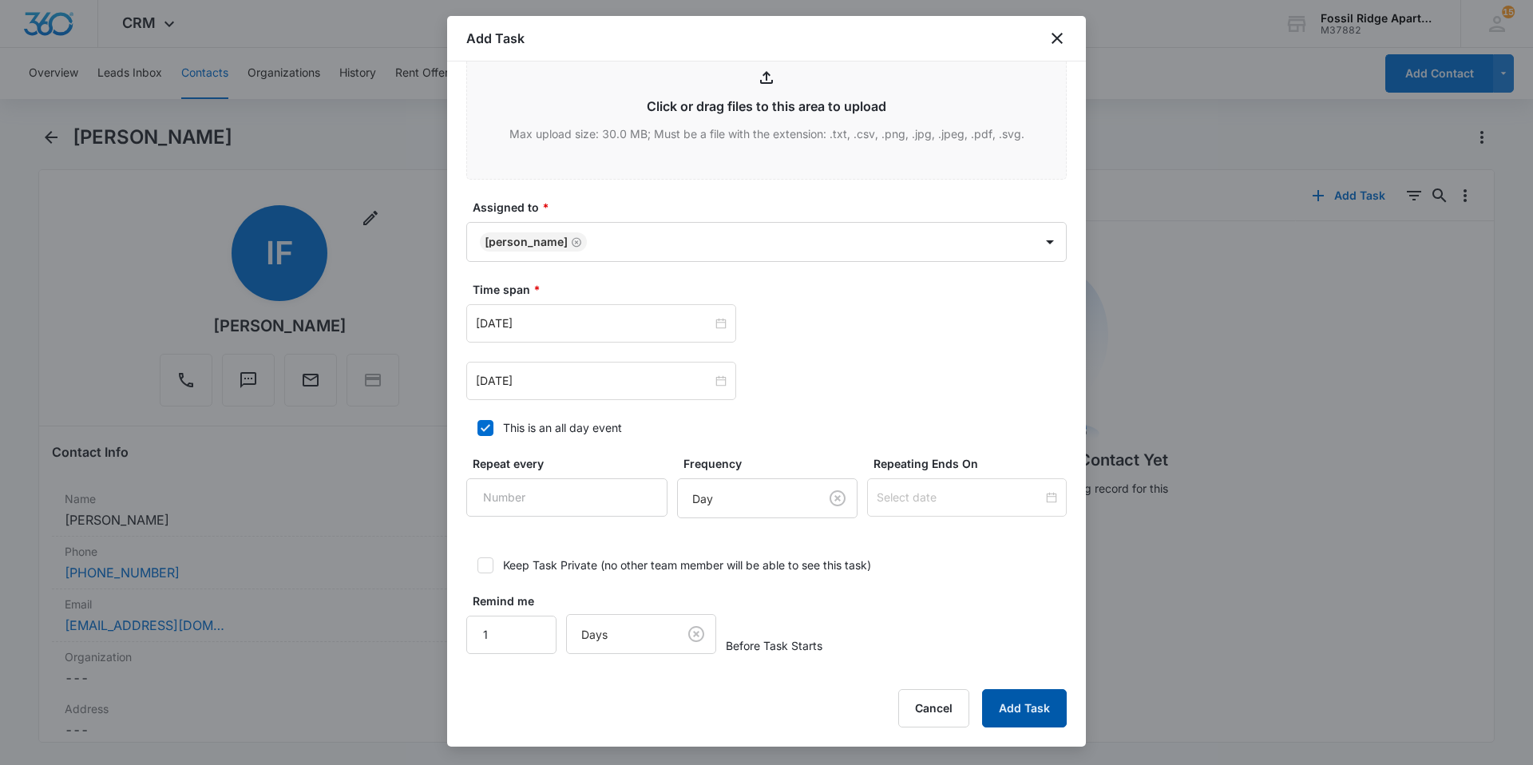
click at [1019, 702] on button "Add Task" at bounding box center [1024, 708] width 85 height 38
